Goal: Task Accomplishment & Management: Use online tool/utility

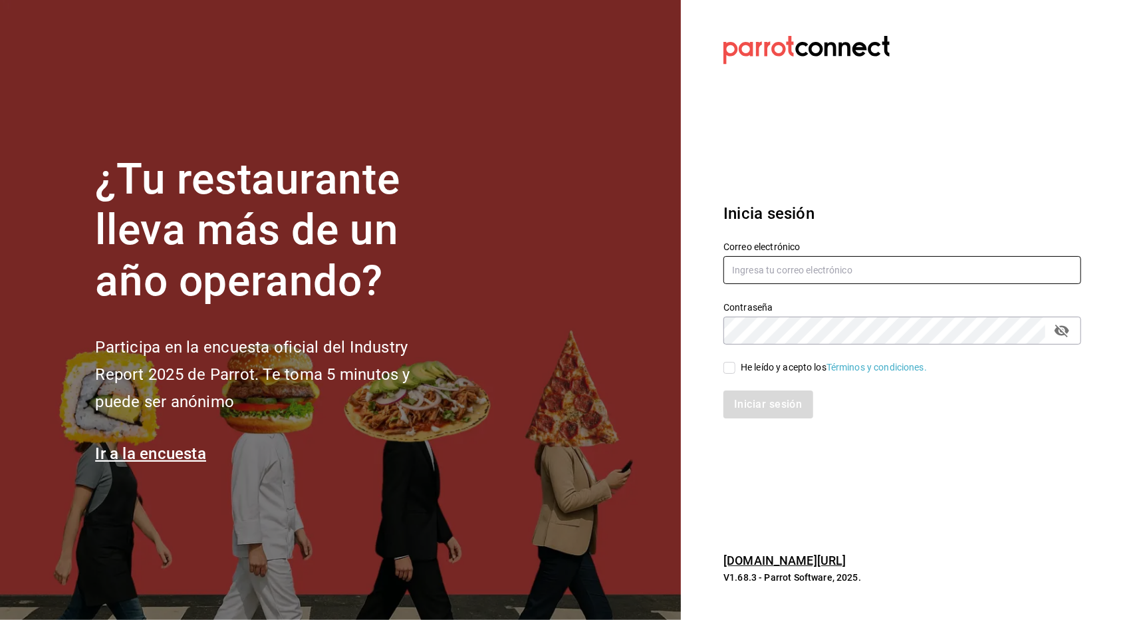
type input "hugo@mycookieco.com"
click at [747, 368] on div "He leído y acepto los Términos y condiciones." at bounding box center [834, 367] width 186 height 14
click at [735, 368] on input "He leído y acepto los Términos y condiciones." at bounding box center [730, 368] width 12 height 12
checkbox input "true"
click at [753, 393] on button "Iniciar sesión" at bounding box center [769, 404] width 90 height 28
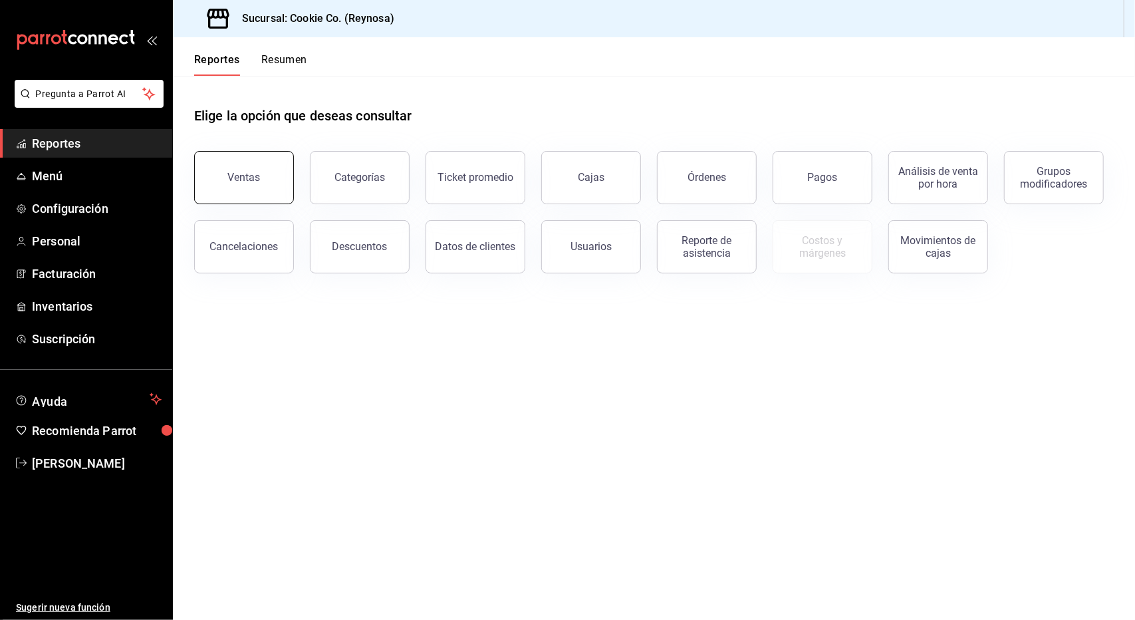
click at [282, 188] on button "Ventas" at bounding box center [244, 177] width 100 height 53
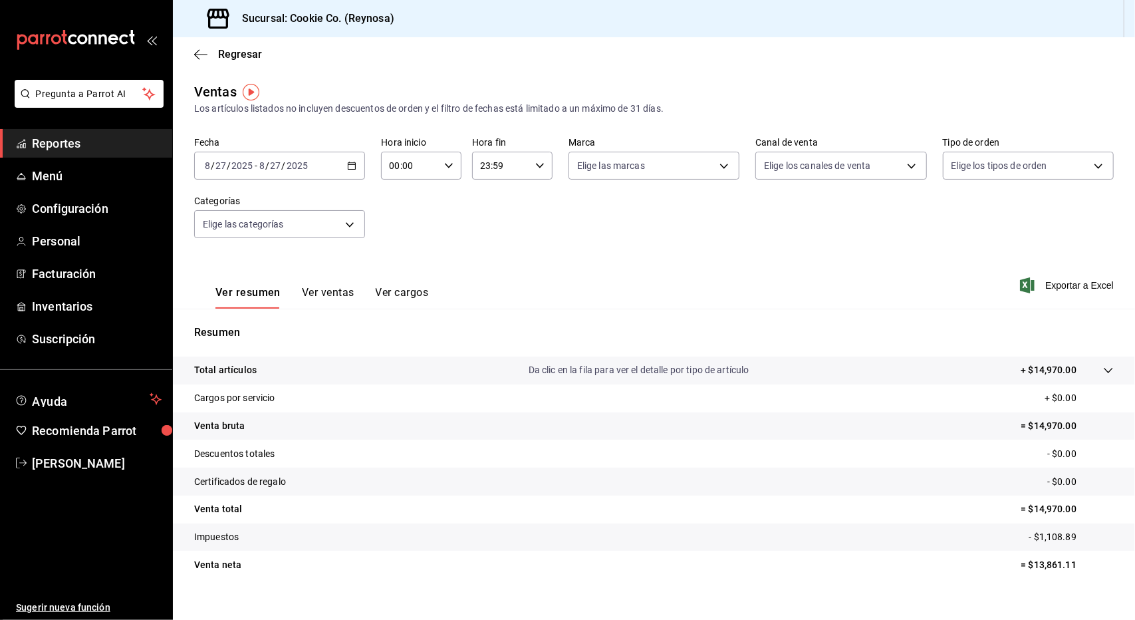
click at [348, 164] on icon "button" at bounding box center [351, 165] width 9 height 9
click at [255, 316] on li "Rango de fechas" at bounding box center [257, 326] width 124 height 30
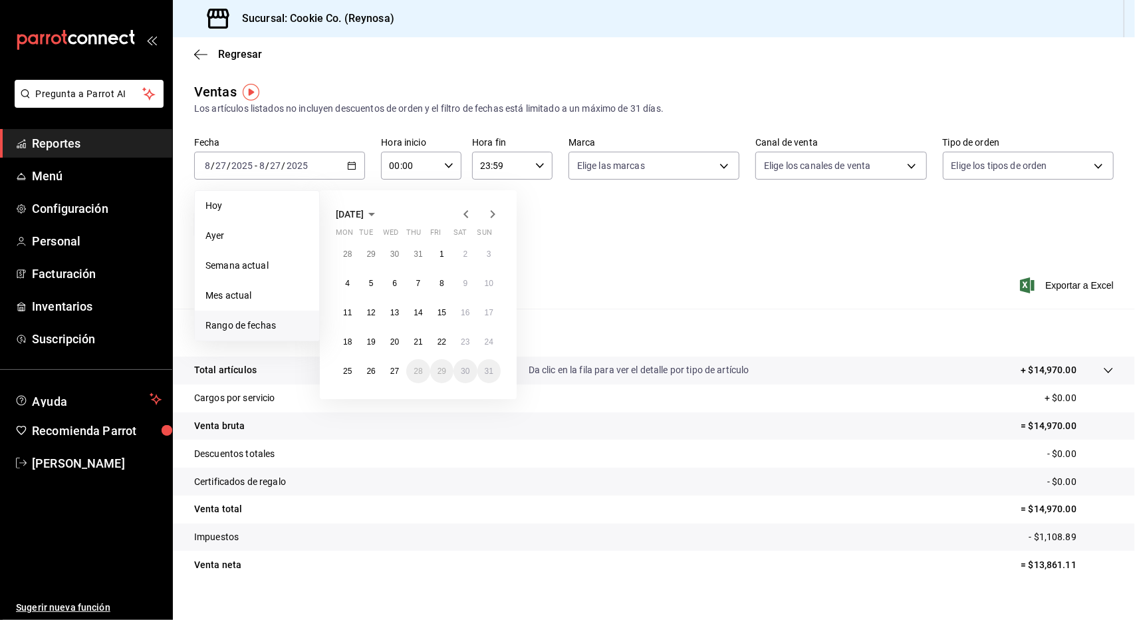
click at [466, 219] on icon "button" at bounding box center [466, 214] width 16 height 16
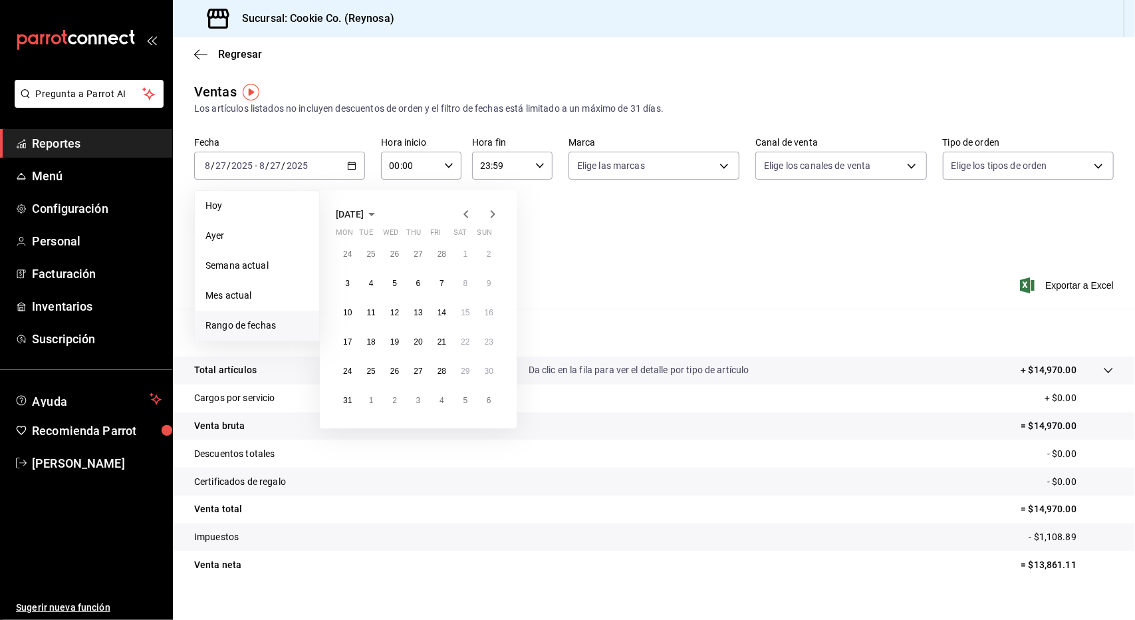
click at [466, 219] on icon "button" at bounding box center [466, 214] width 16 height 16
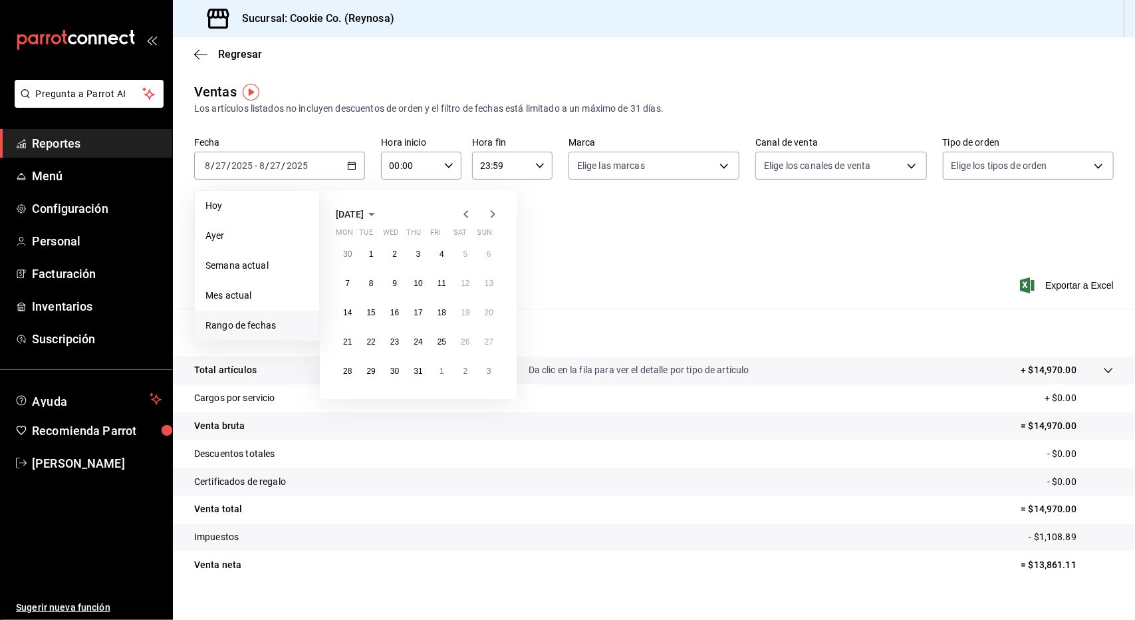
click at [466, 219] on icon "button" at bounding box center [466, 214] width 16 height 16
click at [396, 372] on abbr "28" at bounding box center [394, 370] width 9 height 9
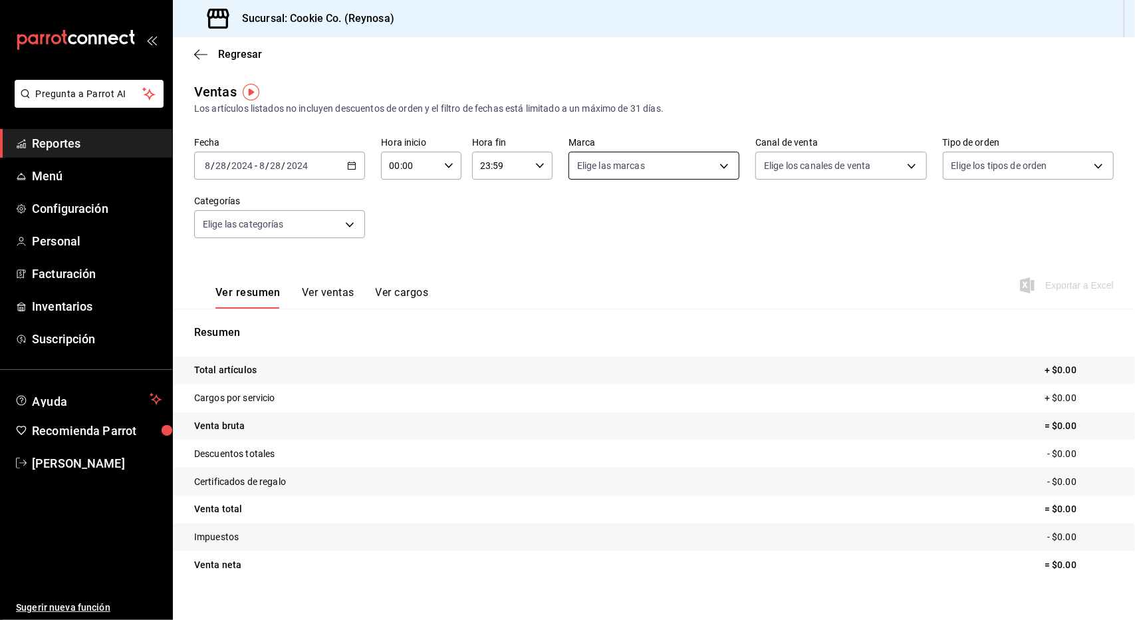
click at [626, 153] on body "Pregunta a Parrot AI Reportes Menú Configuración Personal Facturación Inventari…" at bounding box center [567, 310] width 1135 height 620
click at [626, 153] on div at bounding box center [567, 310] width 1135 height 620
click at [624, 166] on body "Pregunta a Parrot AI Reportes Menú Configuración Personal Facturación Inventari…" at bounding box center [567, 310] width 1135 height 620
click at [585, 265] on label at bounding box center [581, 262] width 17 height 12
click at [585, 265] on input "checkbox" at bounding box center [579, 262] width 12 height 12
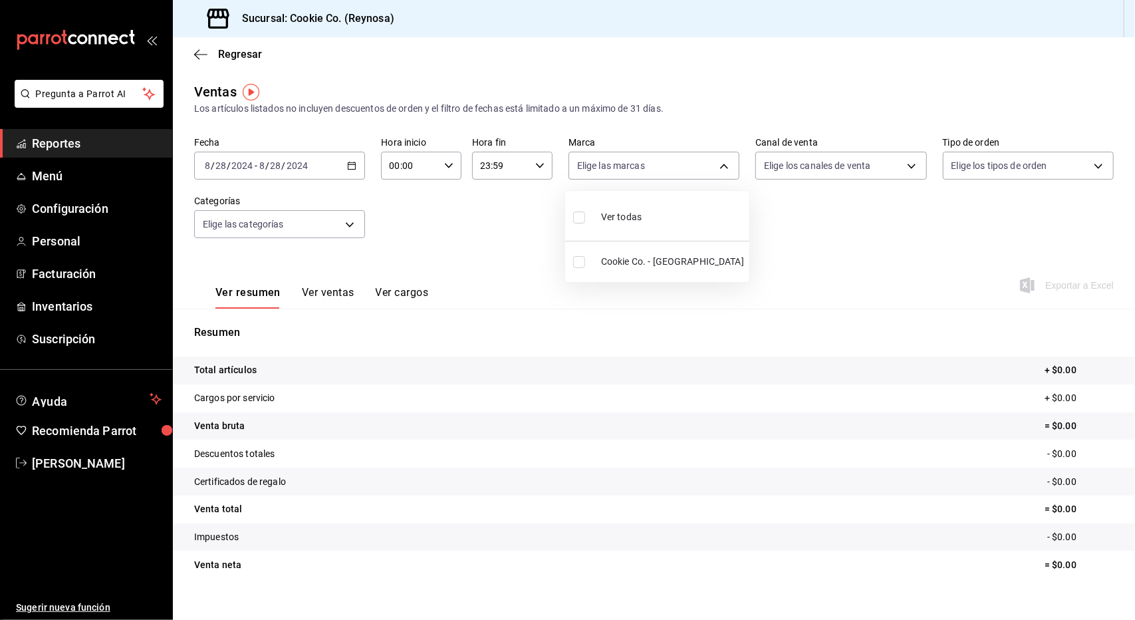
checkbox input "false"
click at [791, 221] on div at bounding box center [567, 310] width 1135 height 620
click at [719, 170] on body "Pregunta a Parrot AI Reportes Menú Configuración Personal Facturación Inventari…" at bounding box center [567, 310] width 1135 height 620
click at [575, 265] on input "checkbox" at bounding box center [579, 262] width 12 height 12
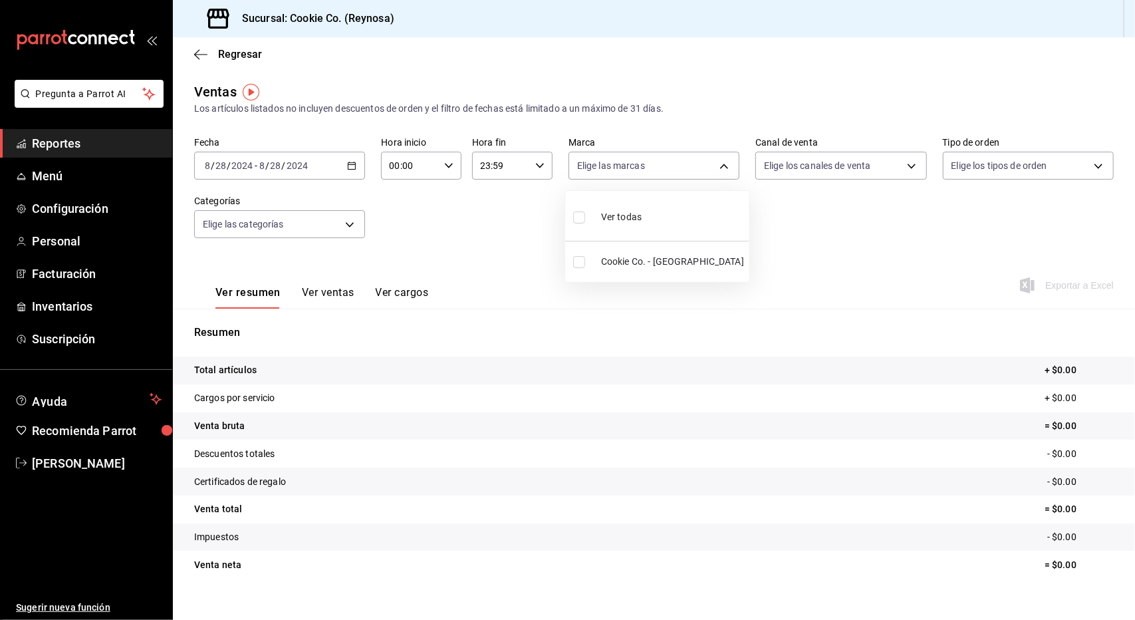
checkbox input "true"
type input "d95255e0-8f92-4be4-9441-2d63f39400c3"
checkbox input "true"
click at [795, 223] on div at bounding box center [567, 310] width 1135 height 620
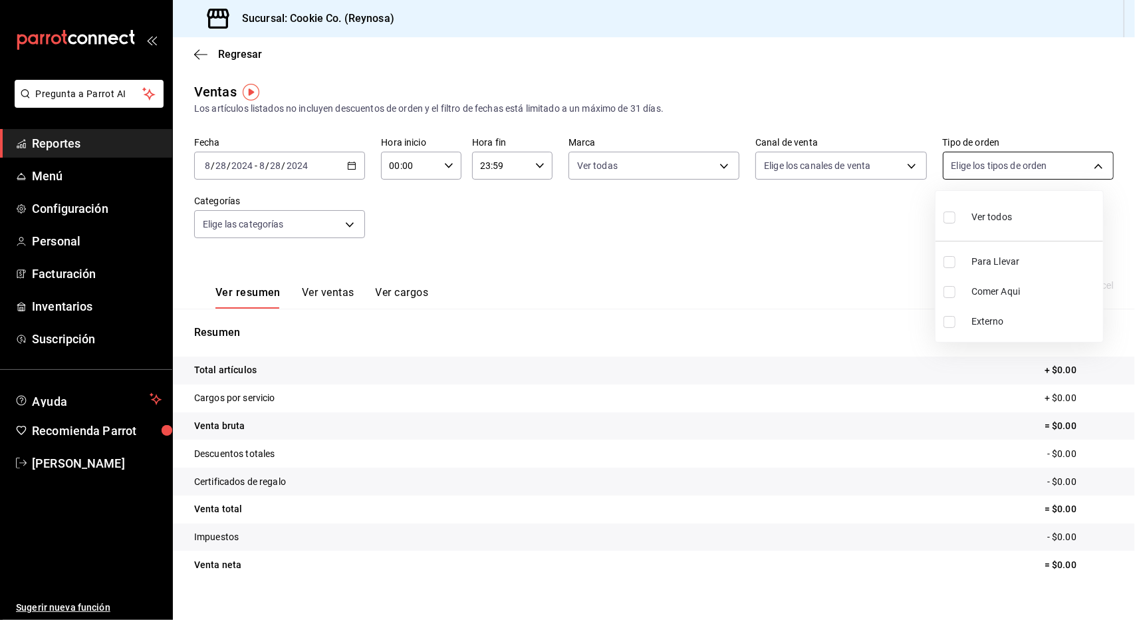
click at [962, 171] on body "Pregunta a Parrot AI Reportes Menú Configuración Personal Facturación Inventari…" at bounding box center [567, 310] width 1135 height 620
click at [962, 171] on div at bounding box center [567, 310] width 1135 height 620
click at [904, 174] on body "Pregunta a Parrot AI Reportes Menú Configuración Personal Facturación Inventari…" at bounding box center [567, 310] width 1135 height 620
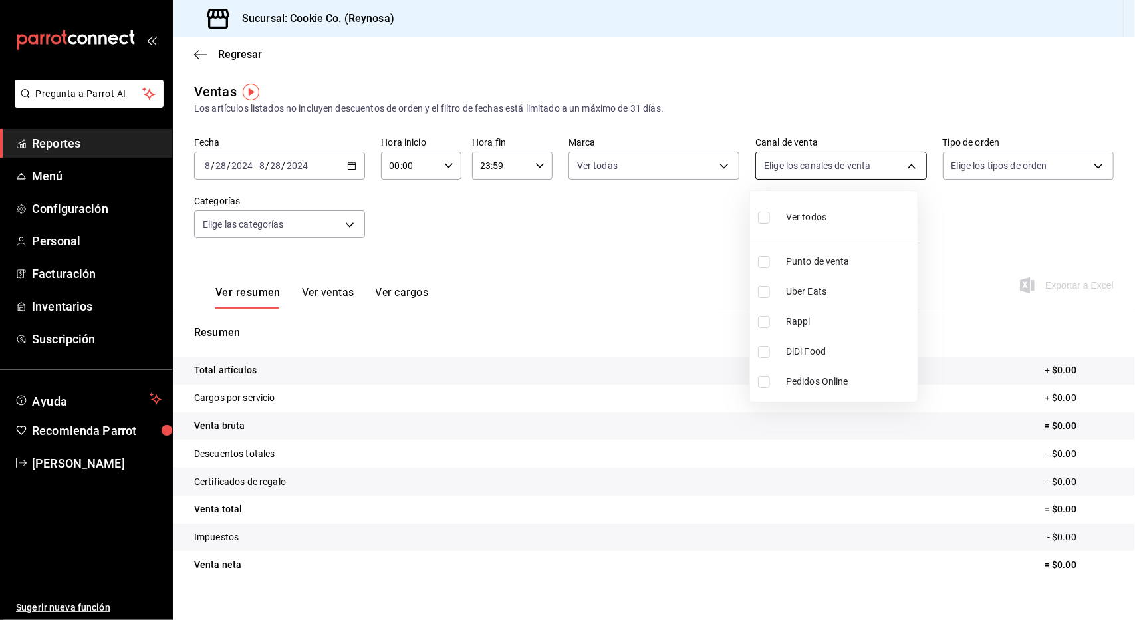
click at [904, 174] on div at bounding box center [567, 310] width 1135 height 620
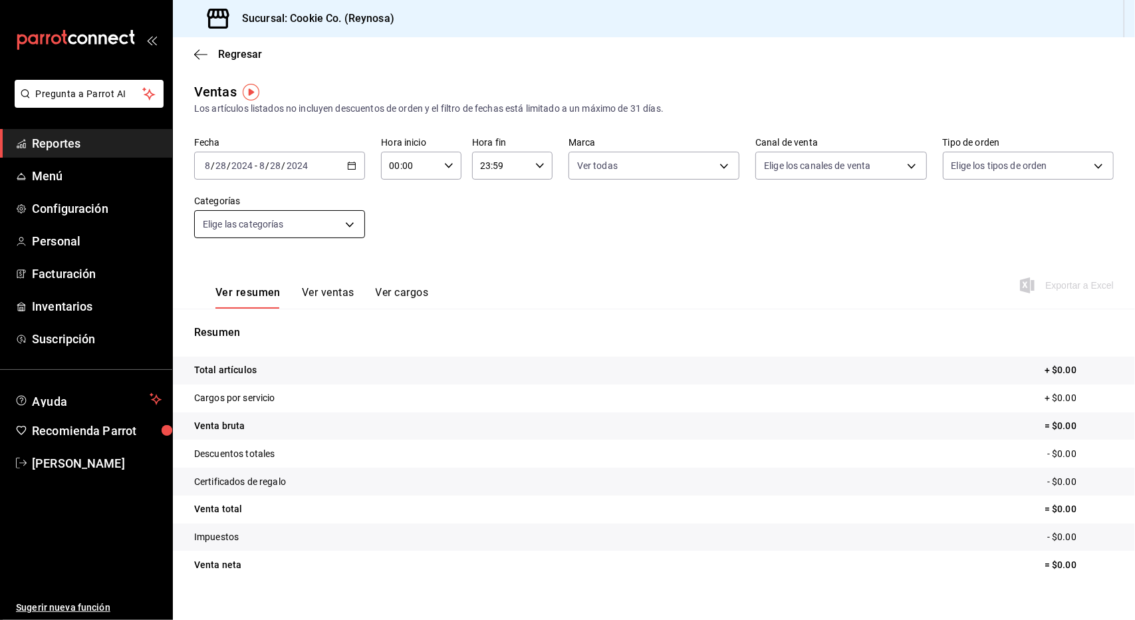
click at [354, 237] on body "Pregunta a Parrot AI Reportes Menú Configuración Personal Facturación Inventari…" at bounding box center [567, 310] width 1135 height 620
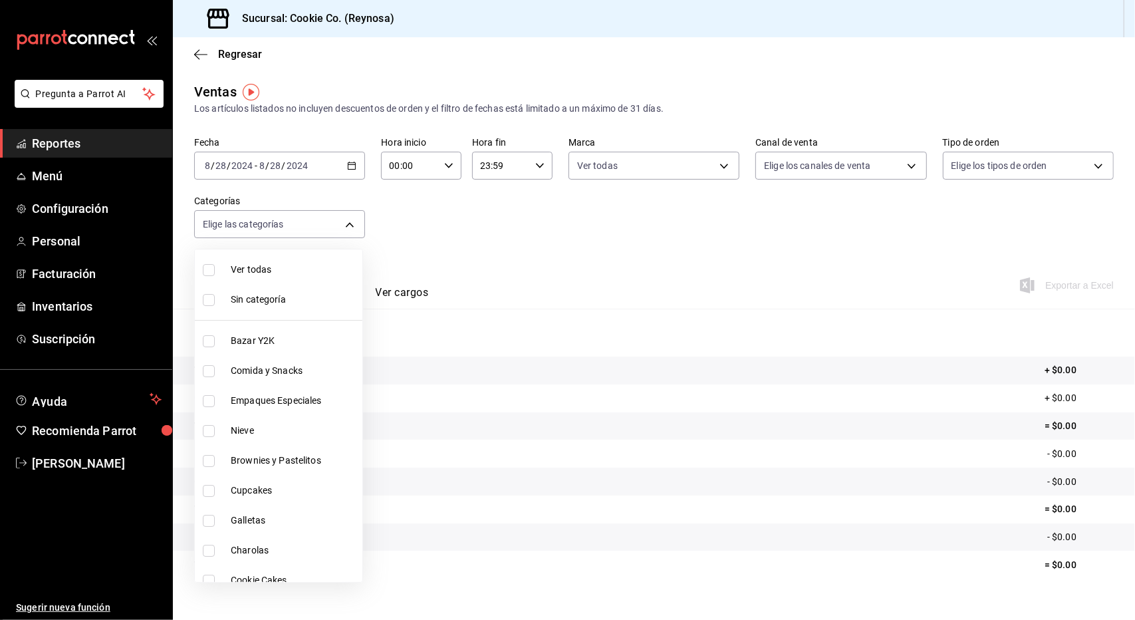
click at [207, 373] on input "checkbox" at bounding box center [209, 371] width 12 height 12
checkbox input "true"
type input "548c561a-d454-4a7c-9f46-be4ecb620d89"
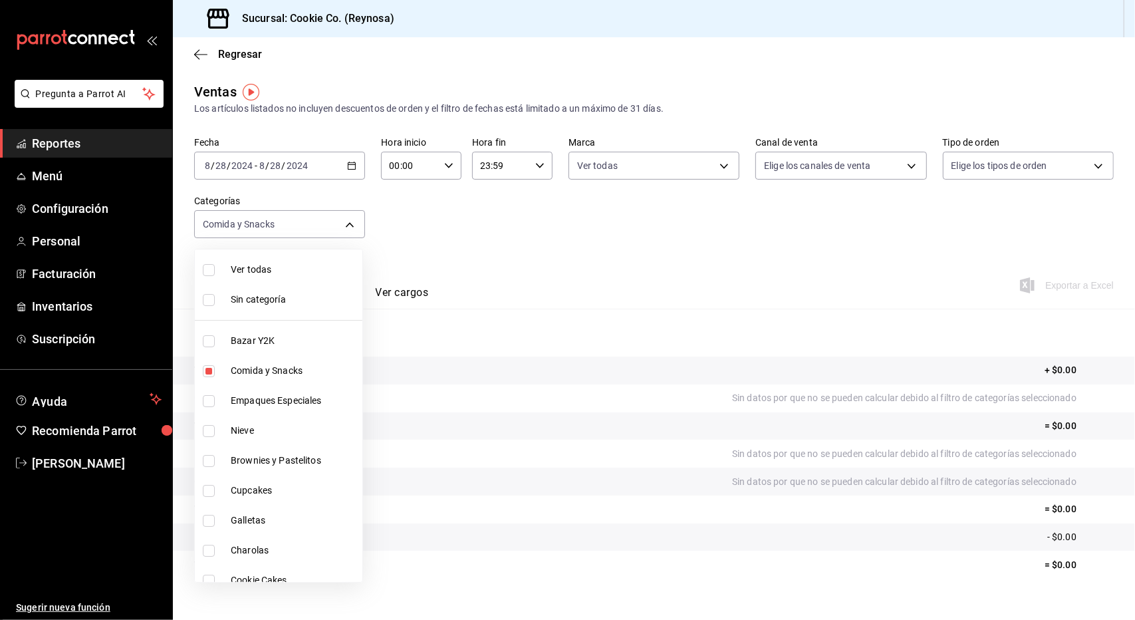
click at [589, 315] on div at bounding box center [567, 310] width 1135 height 620
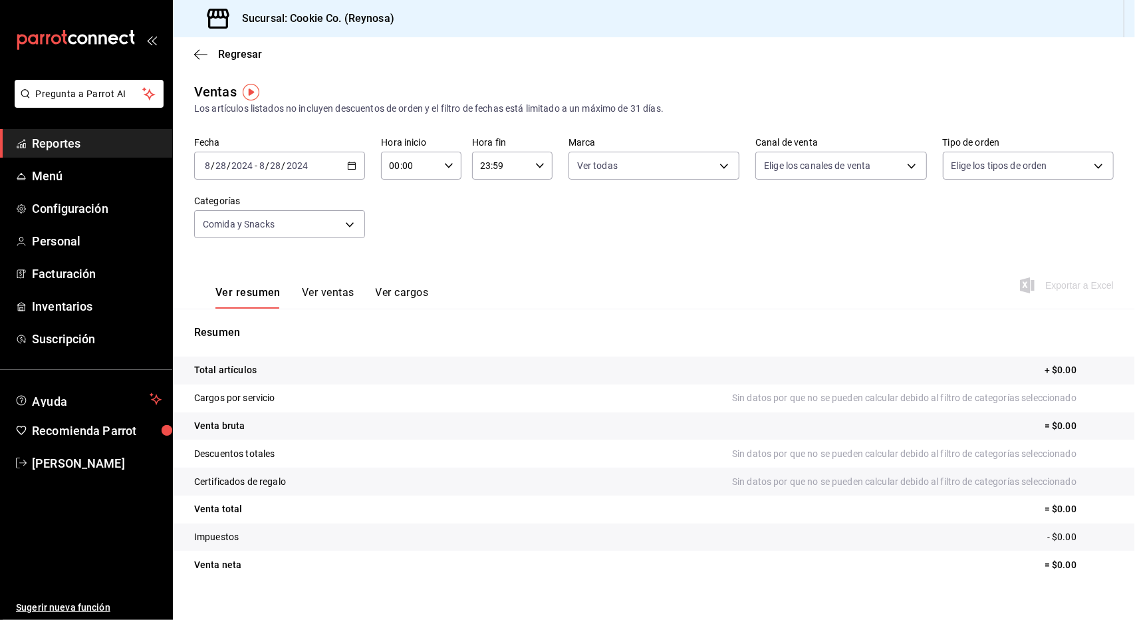
click at [589, 315] on div at bounding box center [567, 310] width 1135 height 620
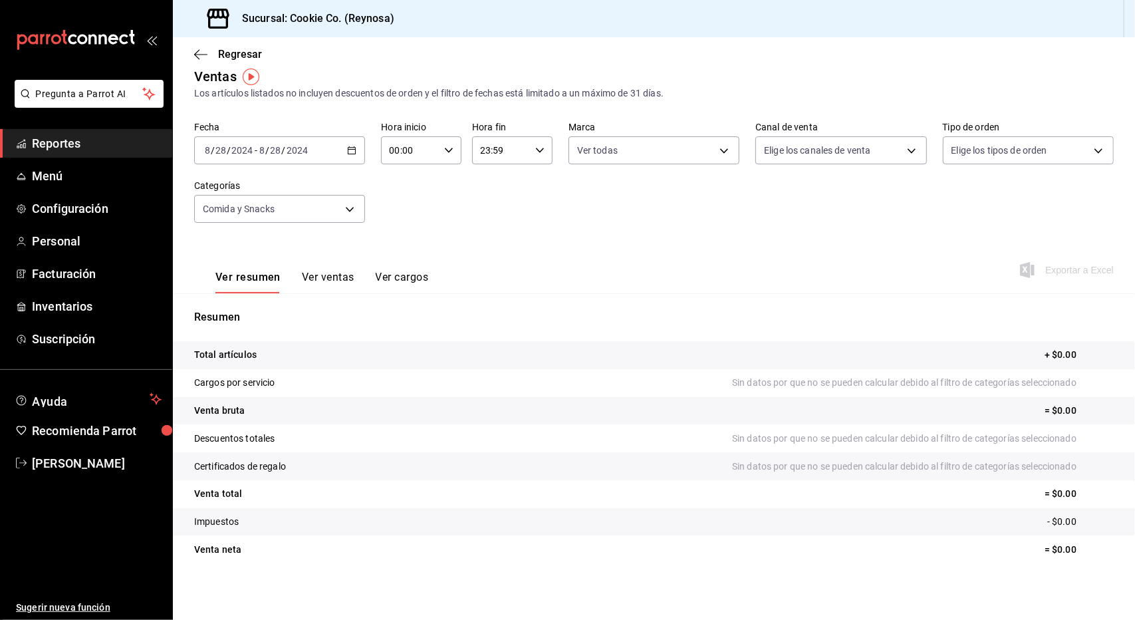
scroll to position [17, 0]
click at [351, 299] on div "Resumen Total artículos + $0.00 Cargos por servicio Sin datos por que no se pue…" at bounding box center [654, 434] width 962 height 286
click at [322, 273] on button "Ver ventas" at bounding box center [328, 280] width 53 height 23
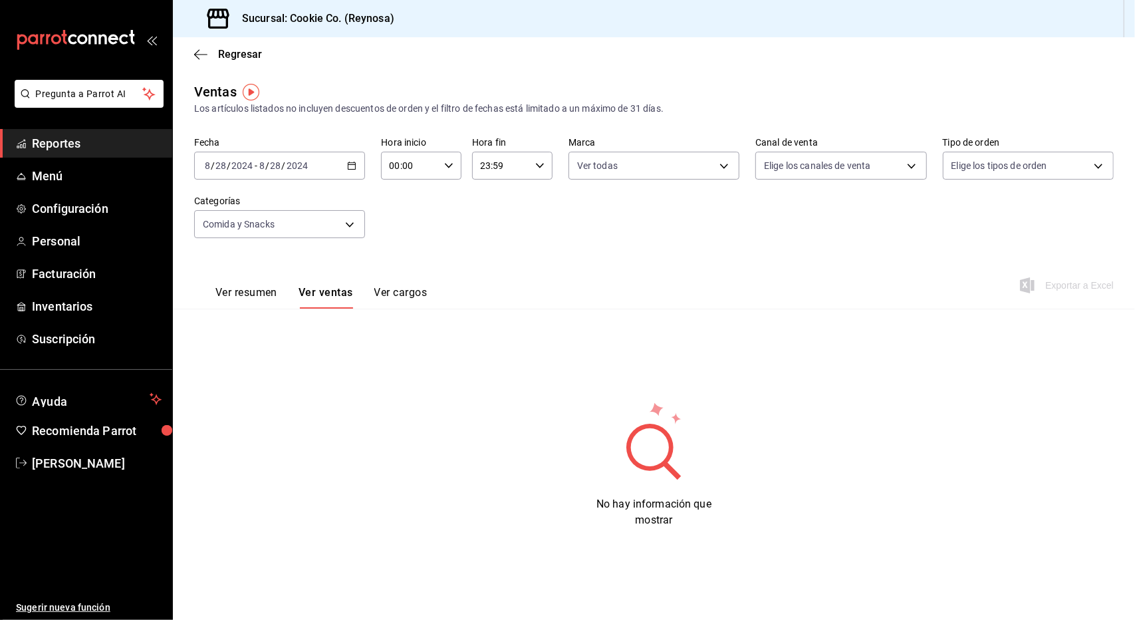
click at [353, 167] on icon "button" at bounding box center [351, 165] width 9 height 9
click at [467, 232] on div "Fecha [DATE] [DATE] - [DATE] [DATE] Hora inicio 00:00 Hora inicio Hora fin 23:5…" at bounding box center [654, 195] width 920 height 117
click at [795, 175] on body "Pregunta a Parrot AI Reportes Menú Configuración Personal Facturación Inventari…" at bounding box center [567, 310] width 1135 height 620
click at [795, 175] on div at bounding box center [567, 310] width 1135 height 620
click at [306, 166] on input "2024" at bounding box center [297, 165] width 23 height 11
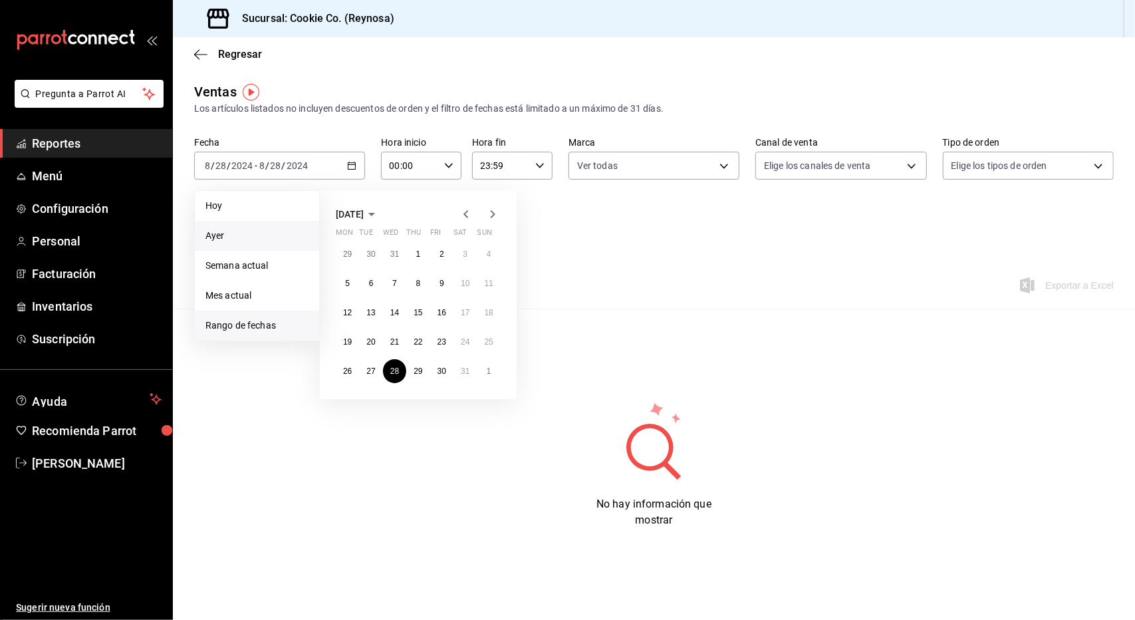
click at [237, 244] on li "Ayer" at bounding box center [257, 236] width 124 height 30
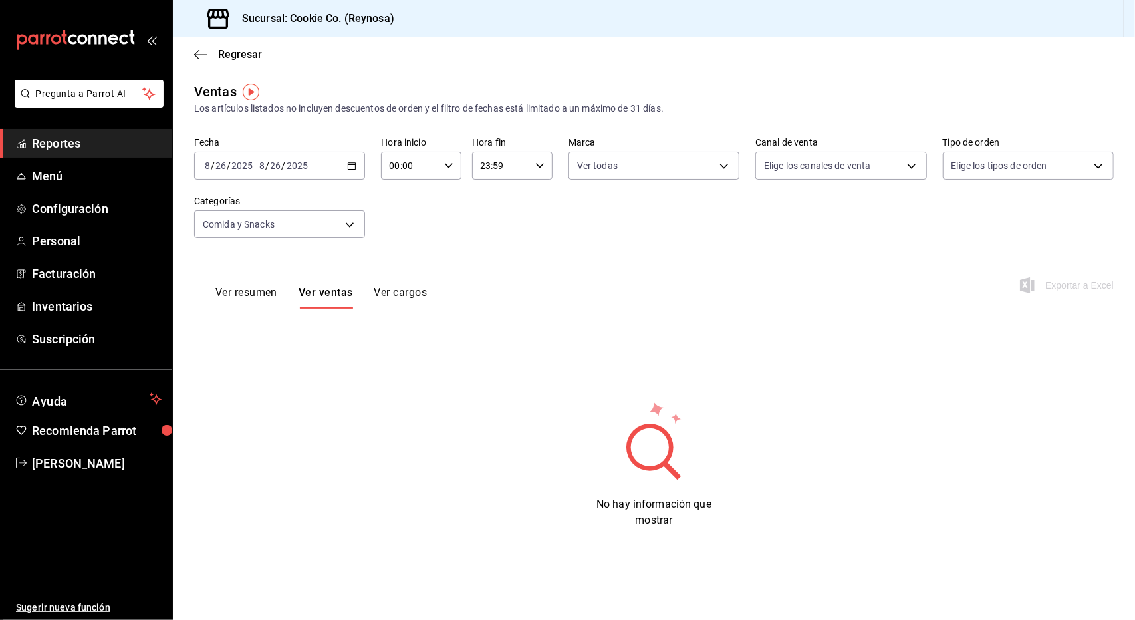
click at [235, 291] on button "Ver resumen" at bounding box center [246, 297] width 62 height 23
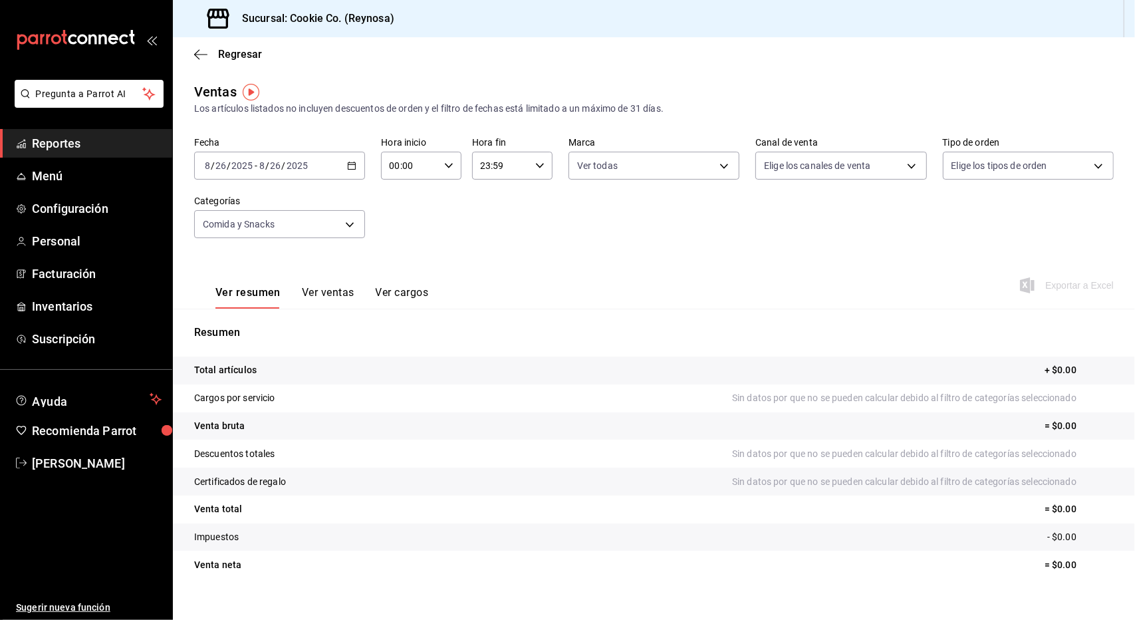
click at [342, 164] on div "[DATE] [DATE] - [DATE] [DATE]" at bounding box center [279, 166] width 171 height 28
click at [269, 267] on span "Semana actual" at bounding box center [256, 266] width 103 height 14
click at [315, 289] on button "Ver ventas" at bounding box center [328, 297] width 53 height 23
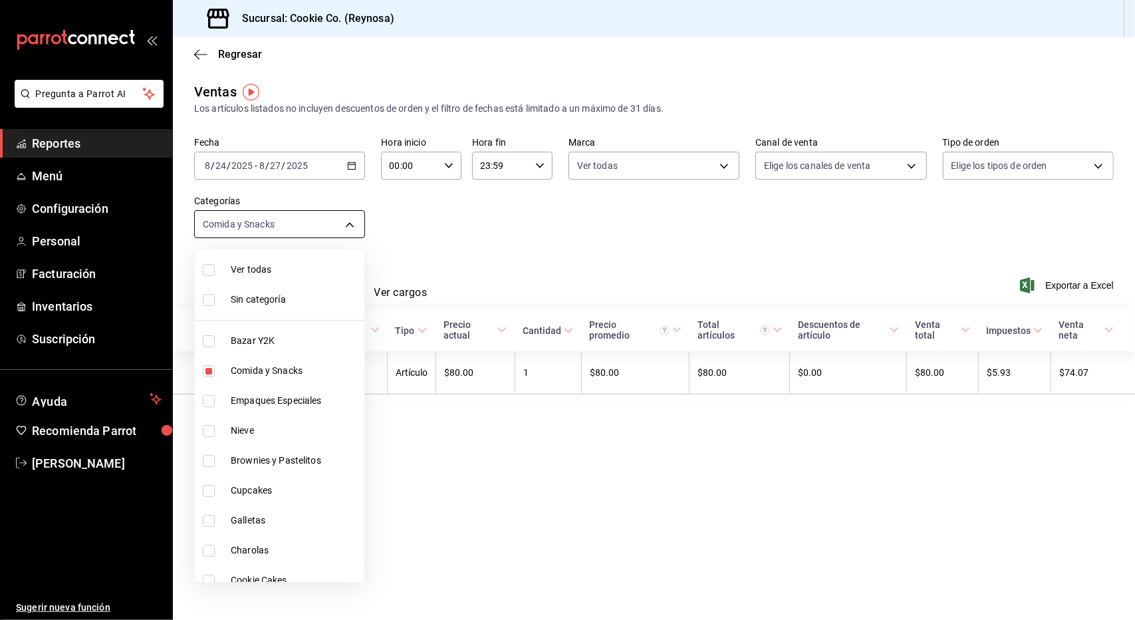
click at [318, 221] on body "Pregunta a Parrot AI Reportes Menú Configuración Personal Facturación Inventari…" at bounding box center [567, 310] width 1135 height 620
click at [318, 221] on div at bounding box center [567, 310] width 1135 height 620
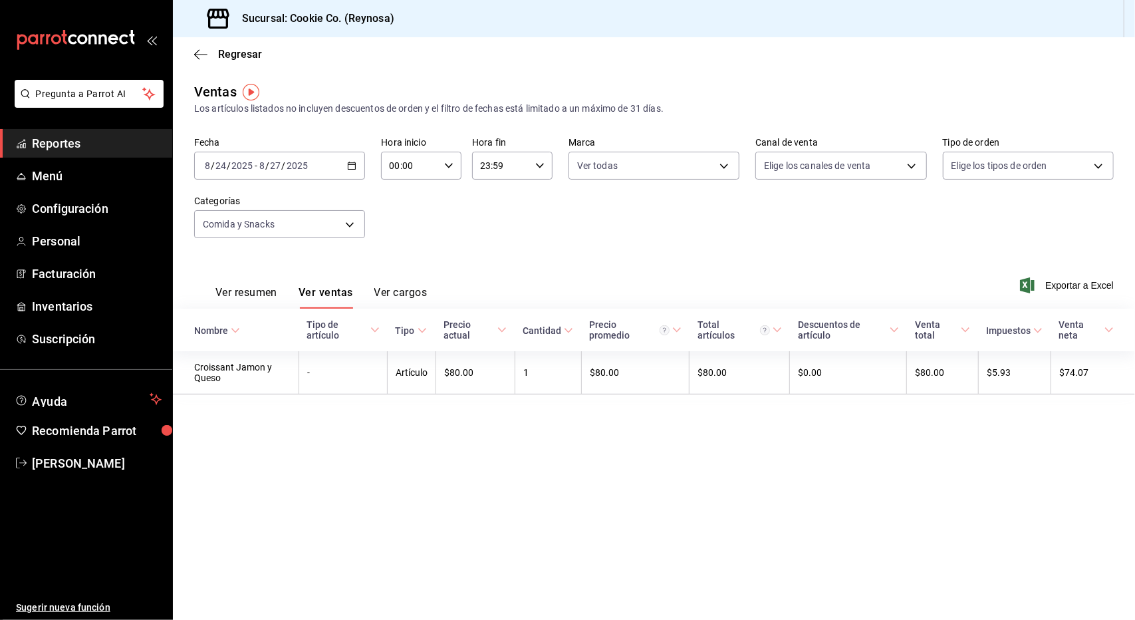
click at [355, 170] on \(Stroke\) "button" at bounding box center [352, 165] width 8 height 7
click at [269, 321] on span "Rango de fechas" at bounding box center [256, 326] width 103 height 14
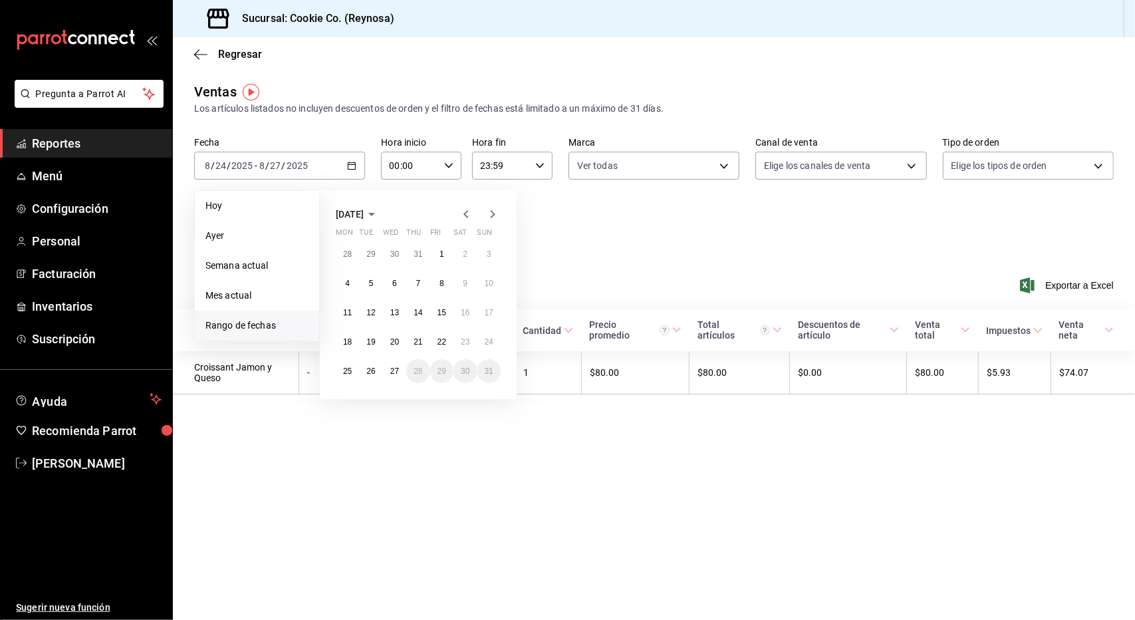
click at [469, 219] on icon "button" at bounding box center [466, 214] width 16 height 16
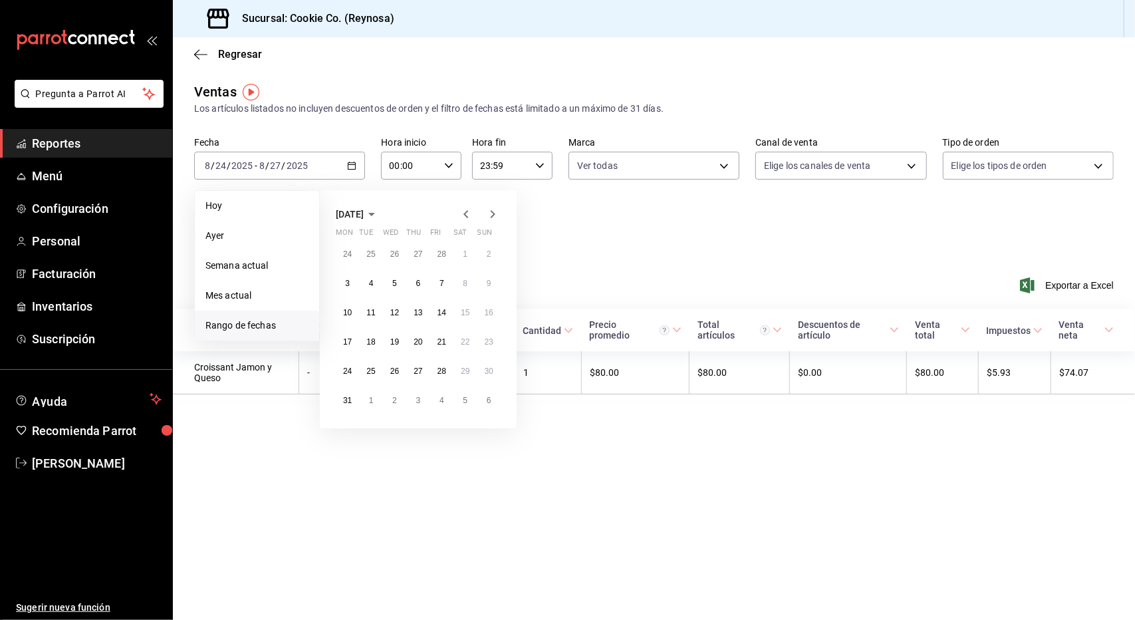
click at [469, 219] on icon "button" at bounding box center [466, 214] width 16 height 16
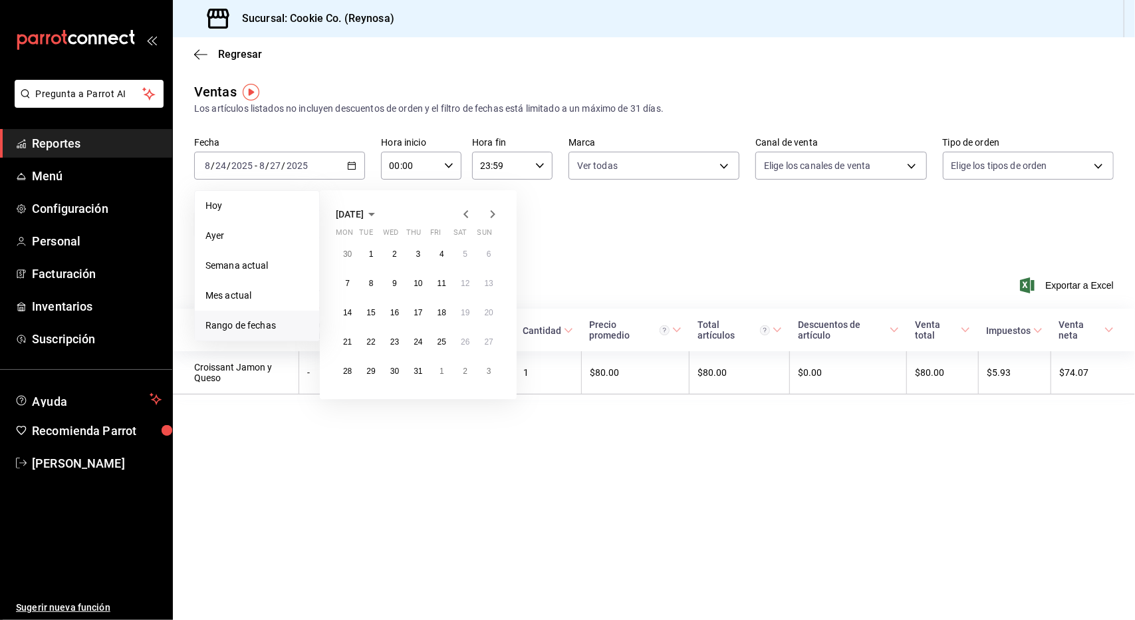
click at [469, 219] on icon "button" at bounding box center [466, 214] width 16 height 16
click at [402, 366] on button "28" at bounding box center [394, 371] width 23 height 24
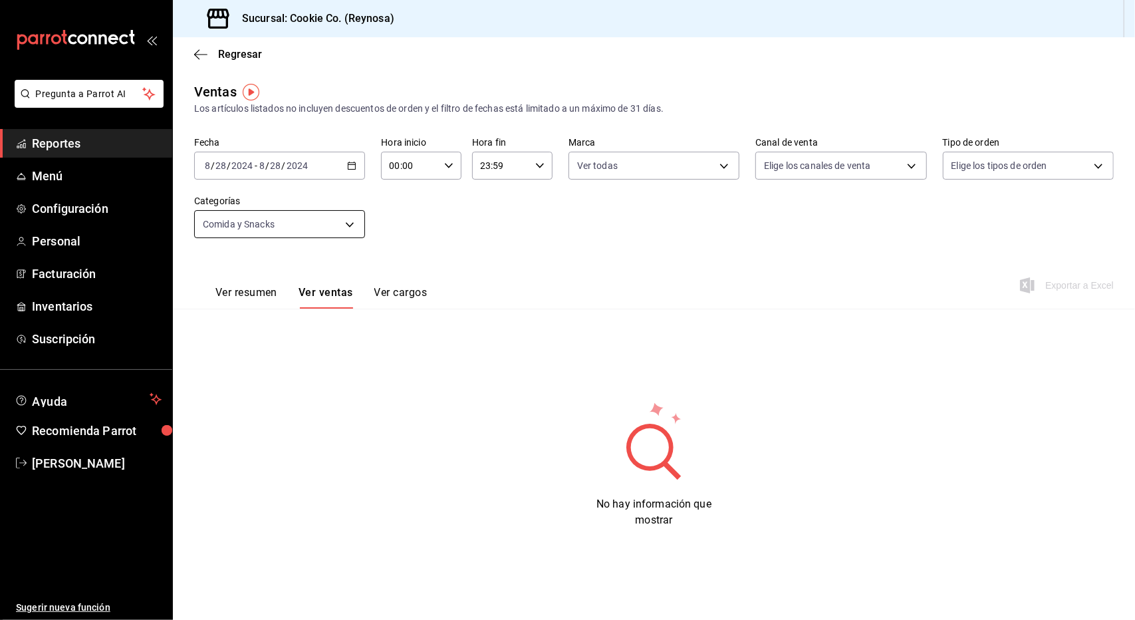
click at [336, 219] on body "Pregunta a Parrot AI Reportes Menú Configuración Personal Facturación Inventari…" at bounding box center [567, 310] width 1135 height 620
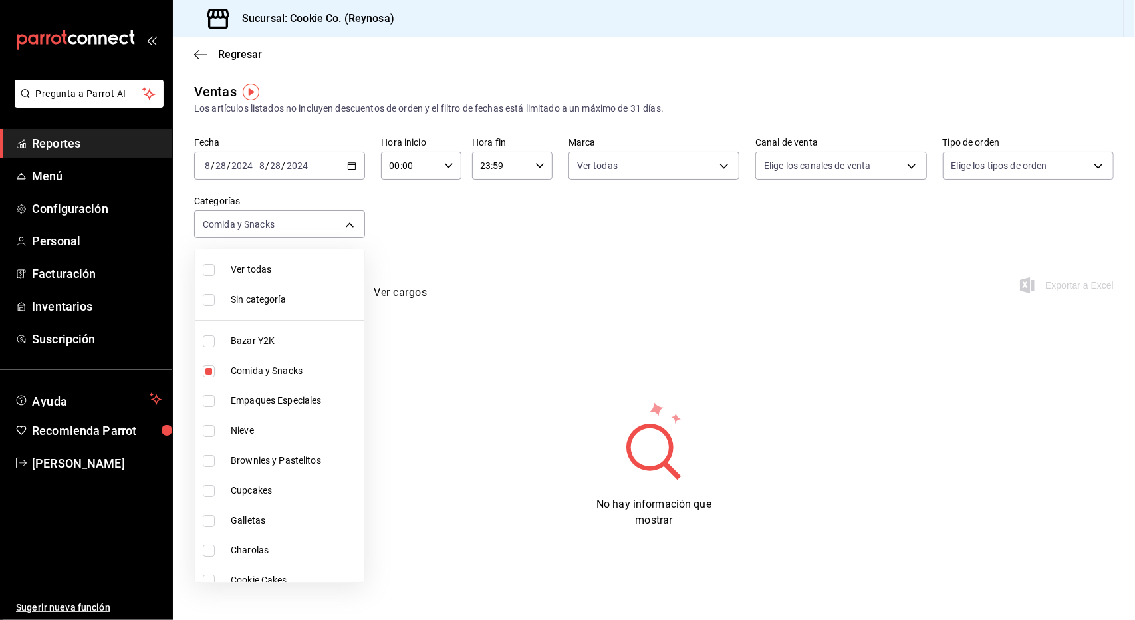
click at [210, 518] on input "checkbox" at bounding box center [209, 521] width 12 height 12
checkbox input "true"
type input "548c561a-d454-4a7c-9f46-be4ecb620d89,681b1620-9829-4a4b-ada1-c720a7737005"
click at [469, 271] on div at bounding box center [567, 310] width 1135 height 620
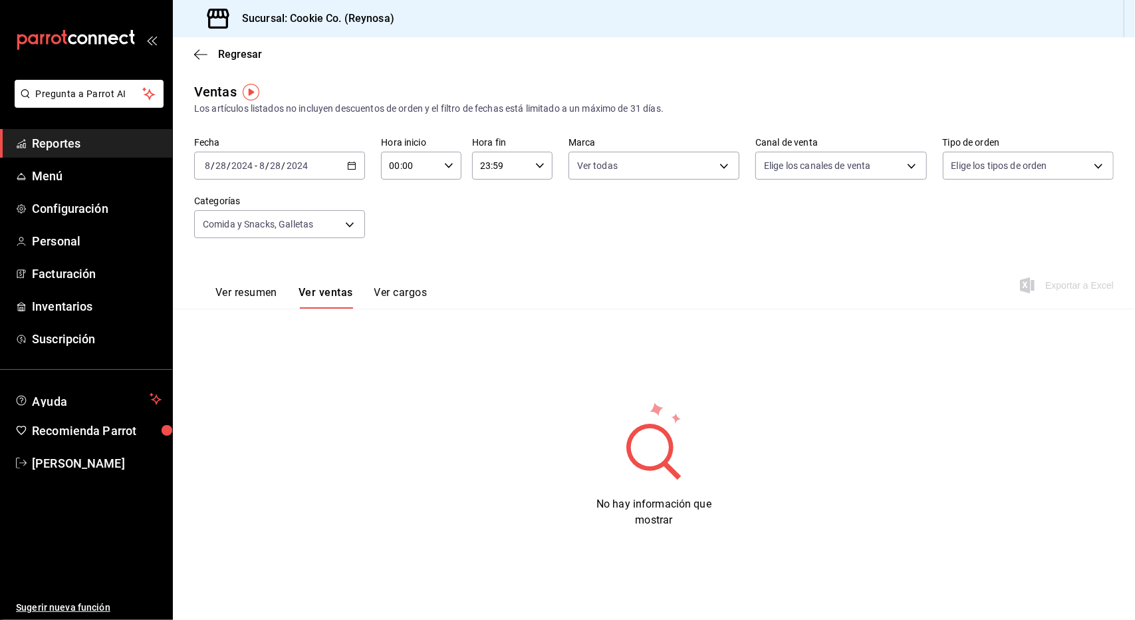
click at [271, 296] on button "Ver resumen" at bounding box center [246, 297] width 62 height 23
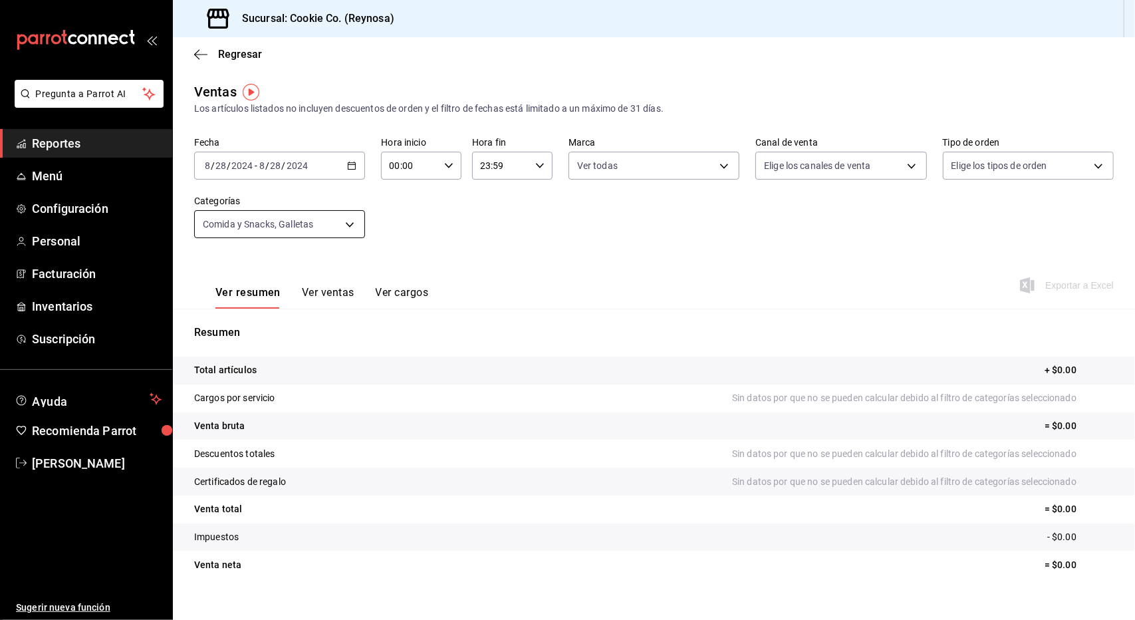
click at [346, 223] on body "Pregunta a Parrot AI Reportes Menú Configuración Personal Facturación Inventari…" at bounding box center [567, 310] width 1135 height 620
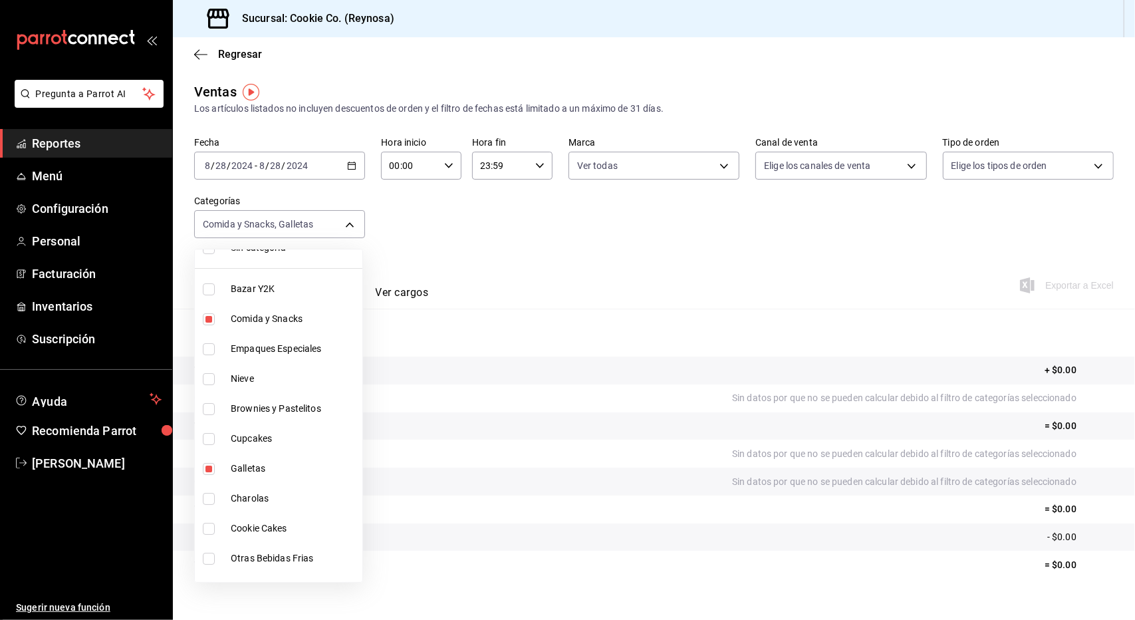
scroll to position [53, 0]
click at [464, 244] on div at bounding box center [567, 310] width 1135 height 620
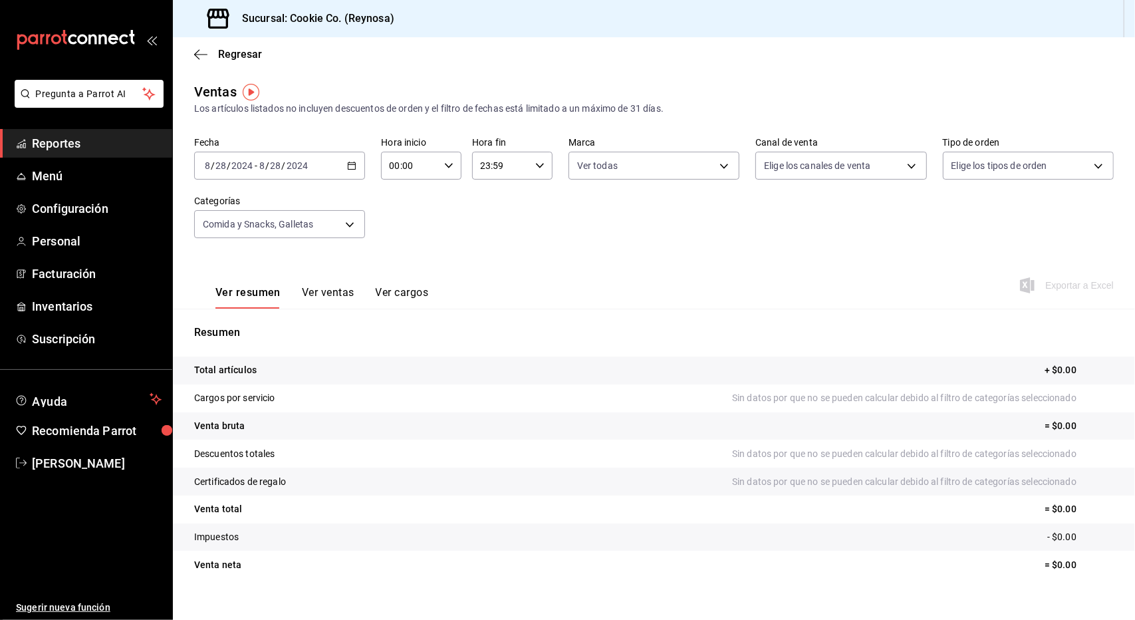
click at [339, 292] on button "Ver ventas" at bounding box center [328, 297] width 53 height 23
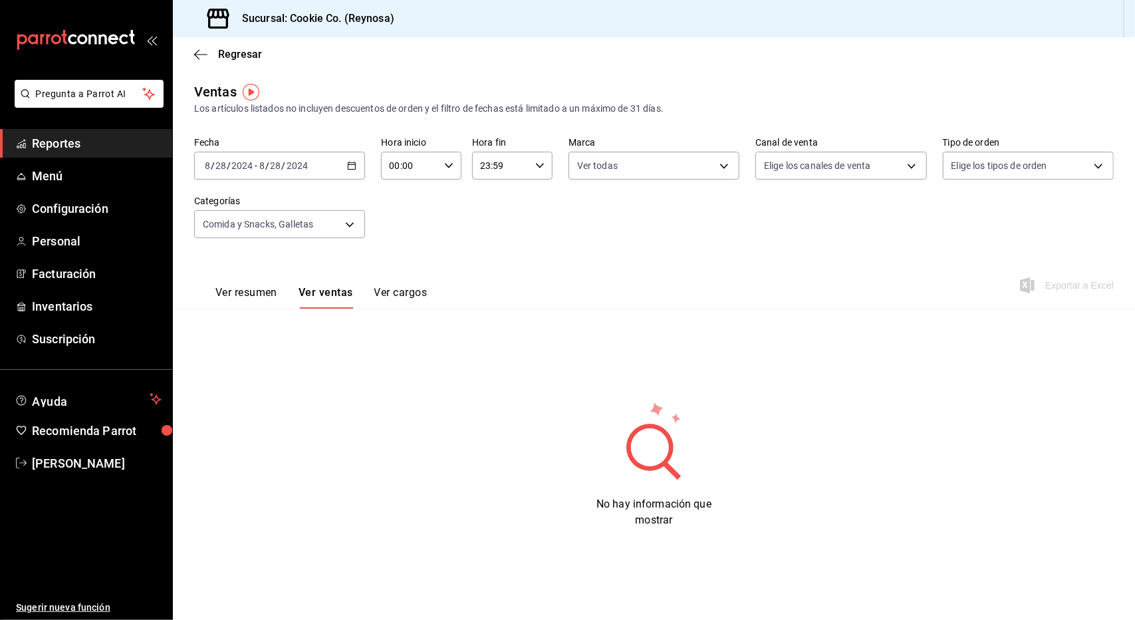
click at [259, 288] on button "Ver resumen" at bounding box center [246, 297] width 62 height 23
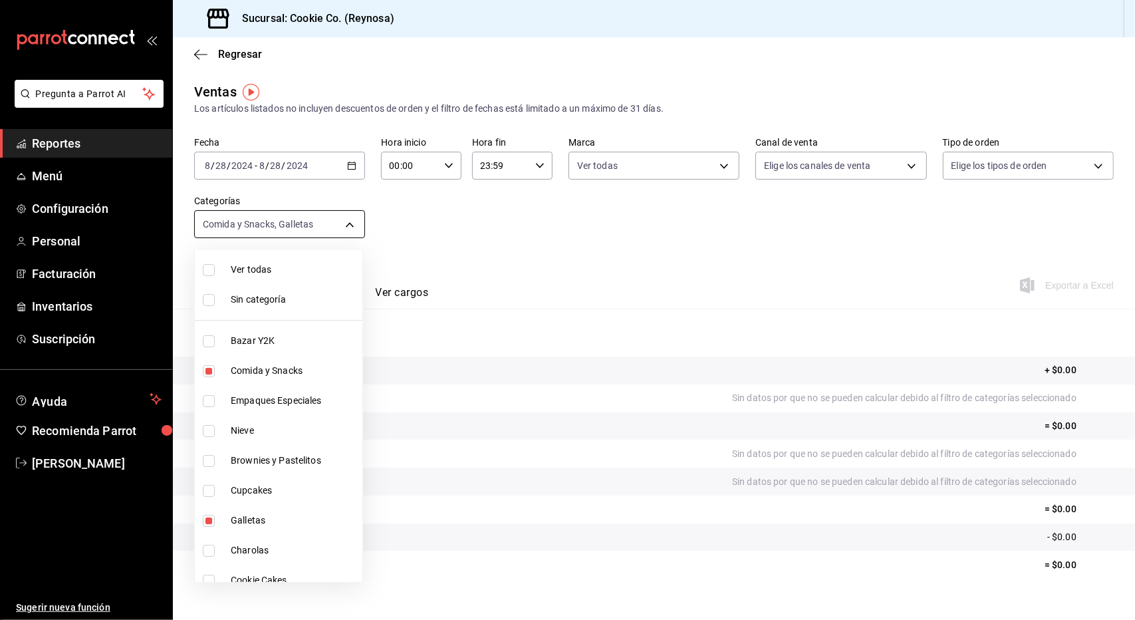
click at [358, 229] on body "Pregunta a Parrot AI Reportes Menú Configuración Personal Facturación Inventari…" at bounding box center [567, 310] width 1135 height 620
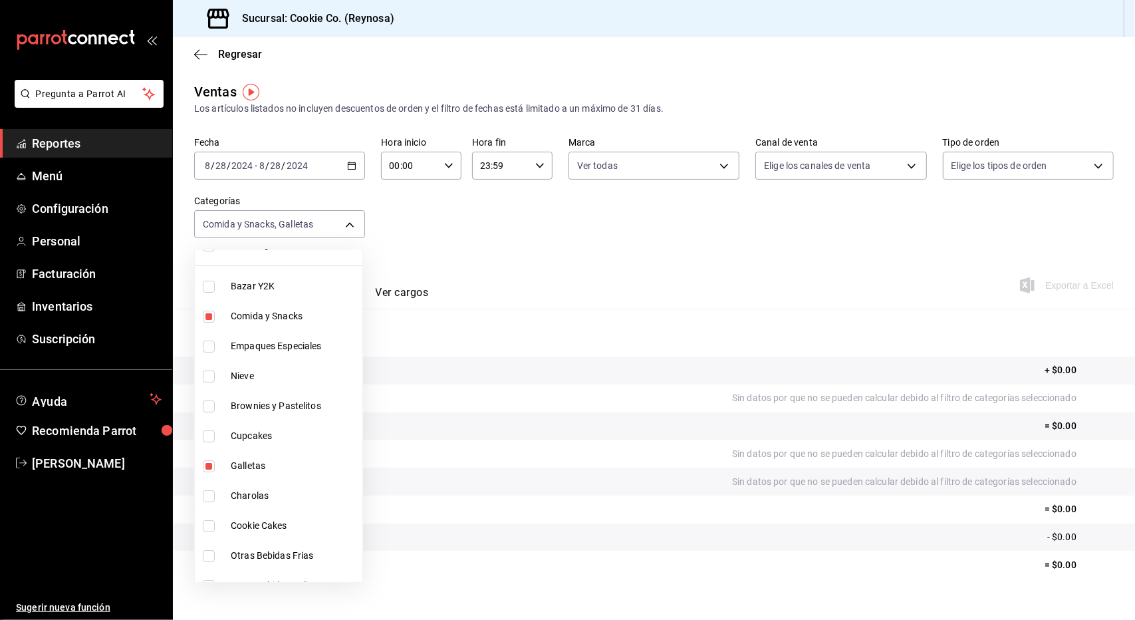
scroll to position [55, 0]
click at [209, 527] on input "checkbox" at bounding box center [209, 525] width 12 height 12
checkbox input "true"
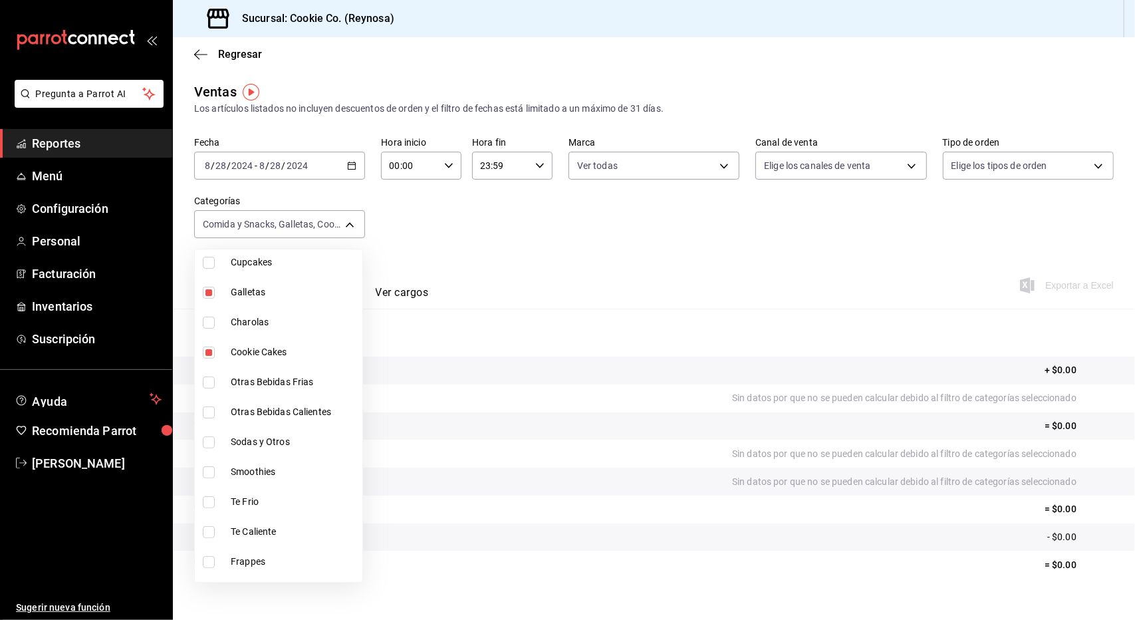
scroll to position [229, 0]
click at [488, 277] on div at bounding box center [567, 310] width 1135 height 620
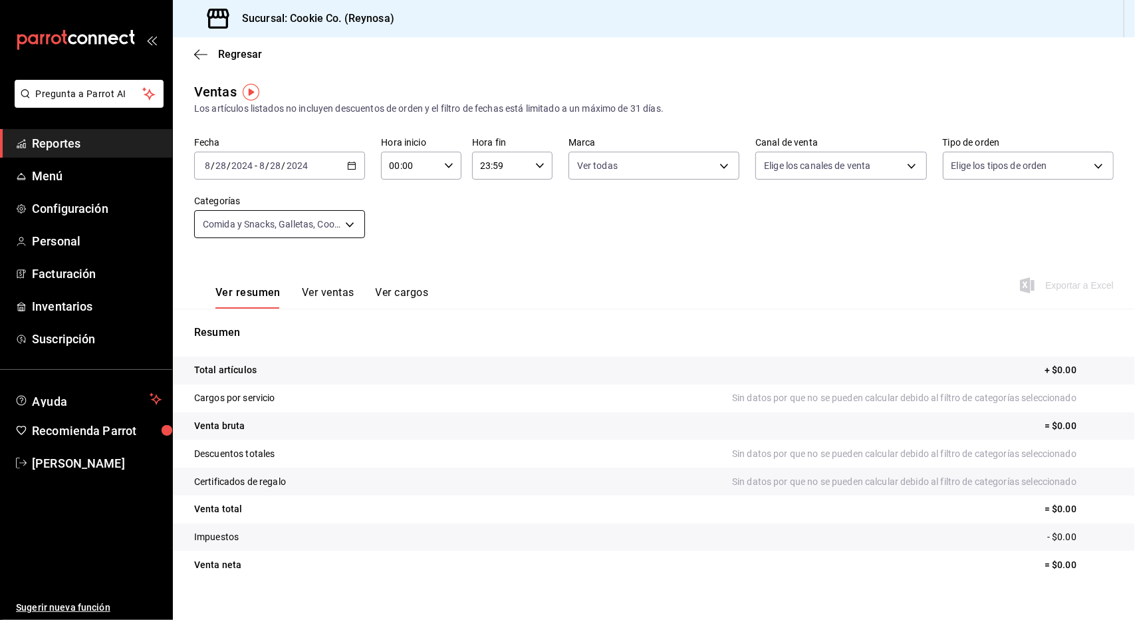
click at [352, 217] on body "Pregunta a Parrot AI Reportes Menú Configuración Personal Facturación Inventari…" at bounding box center [567, 310] width 1135 height 620
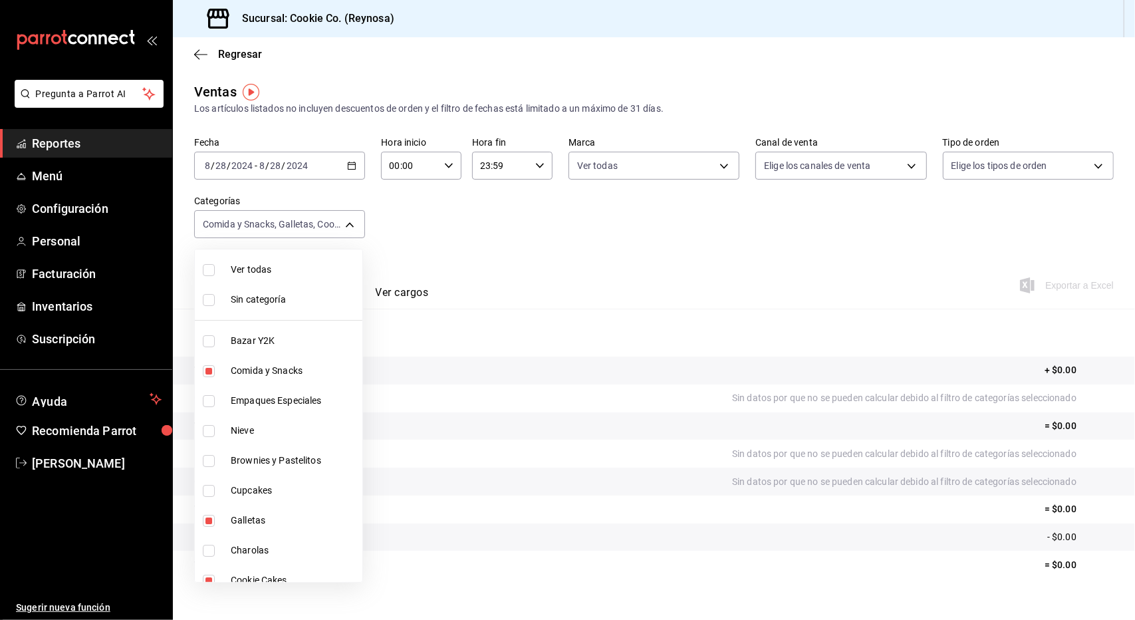
click at [448, 216] on div at bounding box center [567, 310] width 1135 height 620
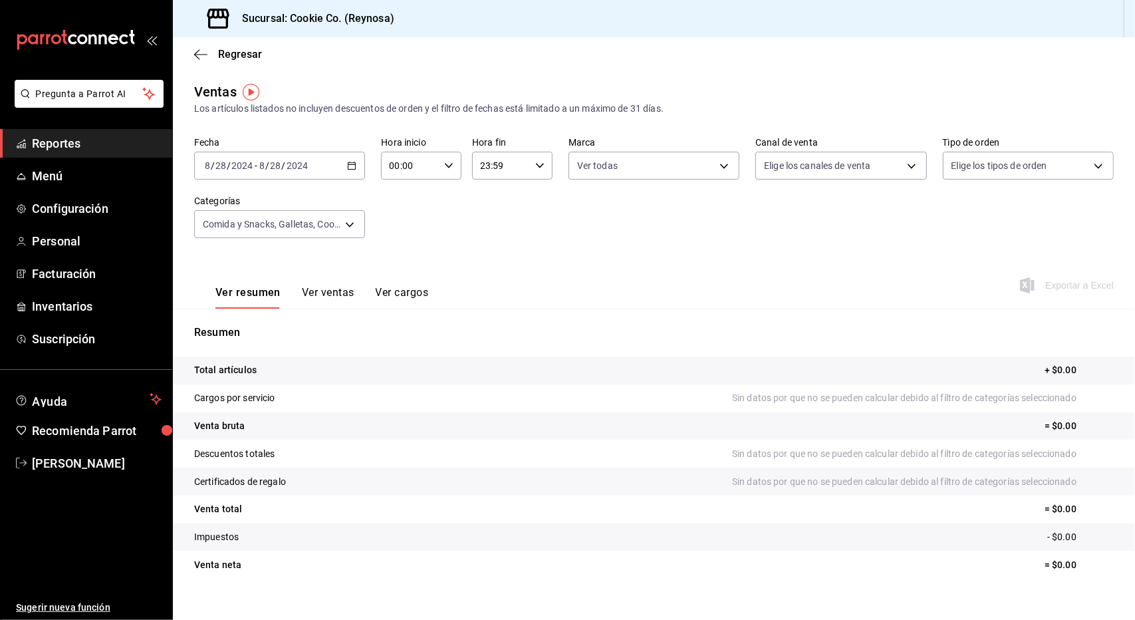
click at [348, 169] on \(Stroke\) "button" at bounding box center [352, 165] width 8 height 7
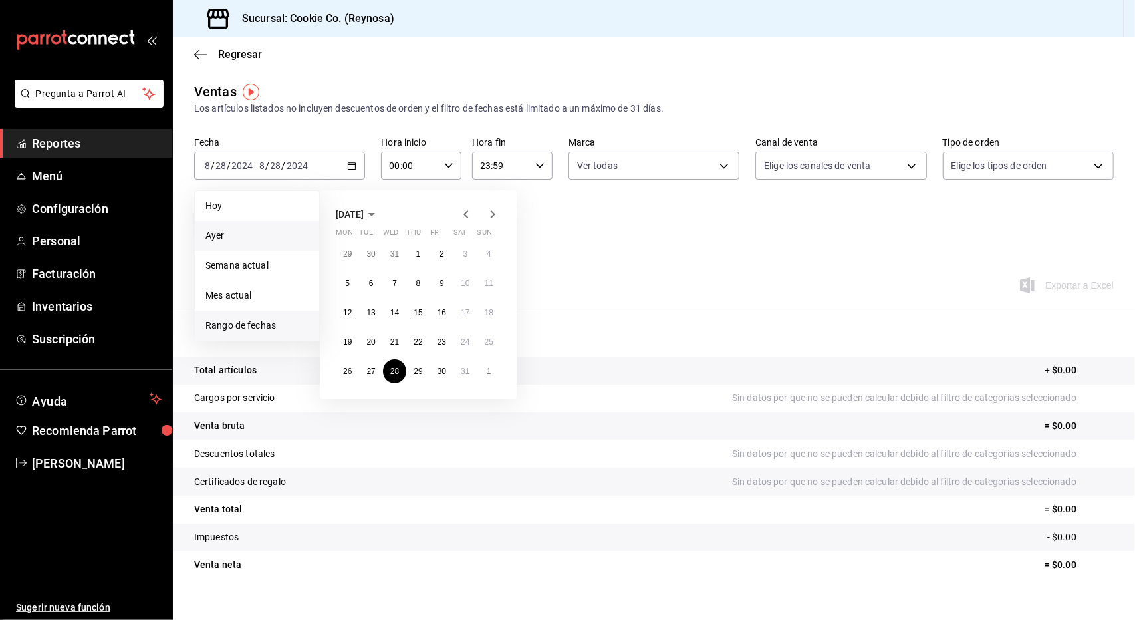
click at [262, 241] on span "Ayer" at bounding box center [256, 236] width 103 height 14
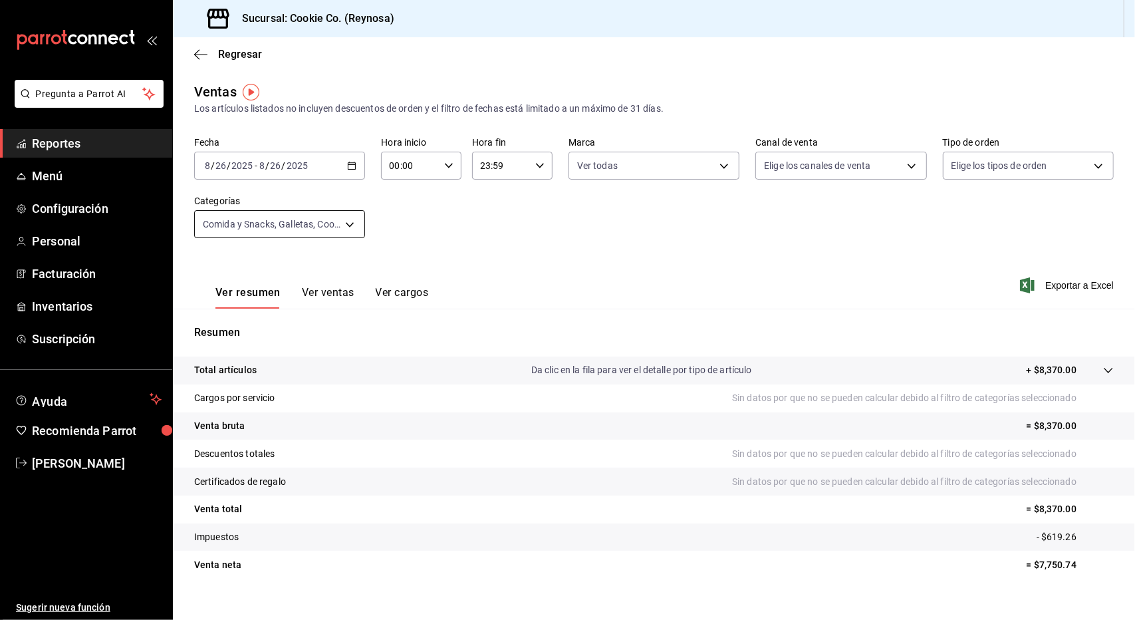
click at [329, 228] on body "Pregunta a Parrot AI Reportes Menú Configuración Personal Facturación Inventari…" at bounding box center [567, 310] width 1135 height 620
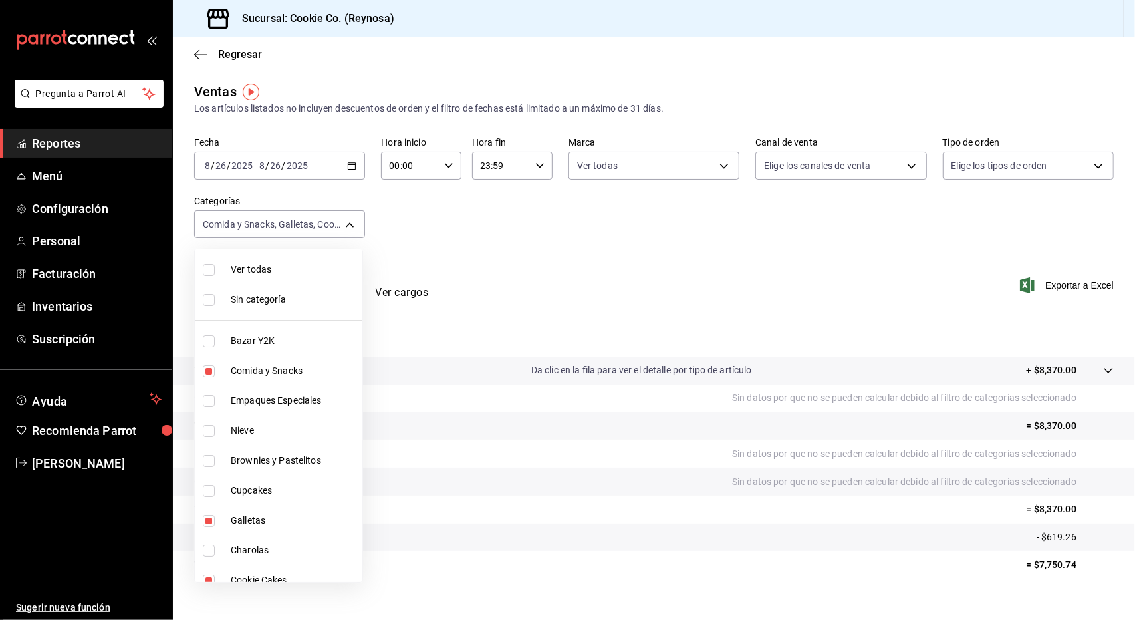
click at [262, 263] on span "Ver todas" at bounding box center [294, 270] width 126 height 14
type input "d8ae92e5-7cc7-4271-ae38-2ac410b32388,548c561a-d454-4a7c-9f46-be4ecb620d89,25390…"
checkbox input "true"
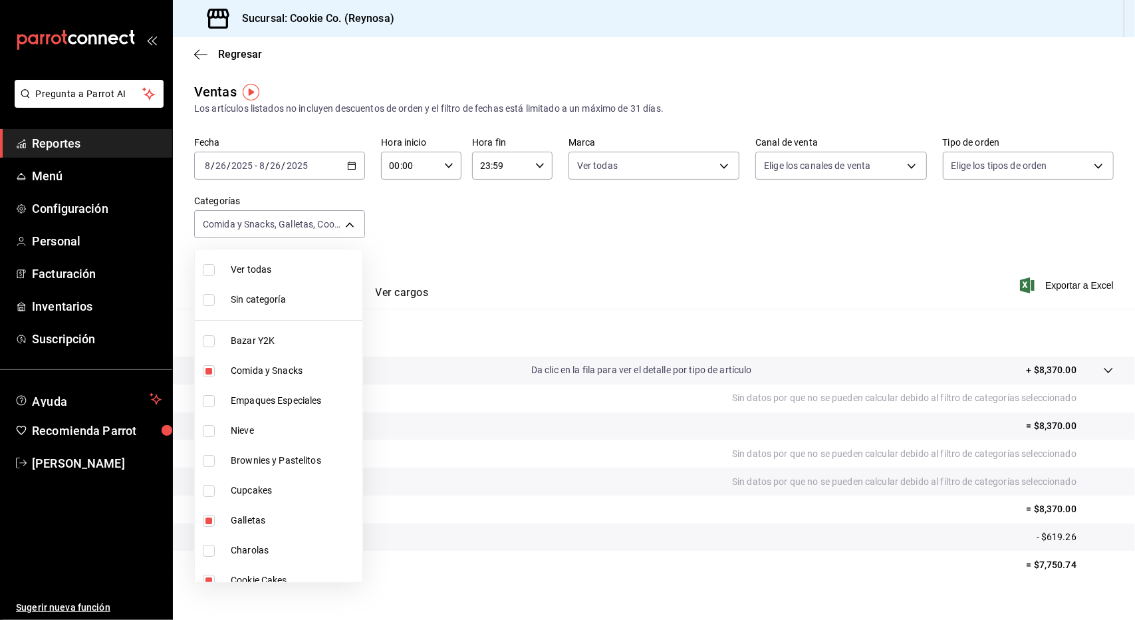
checkbox input "true"
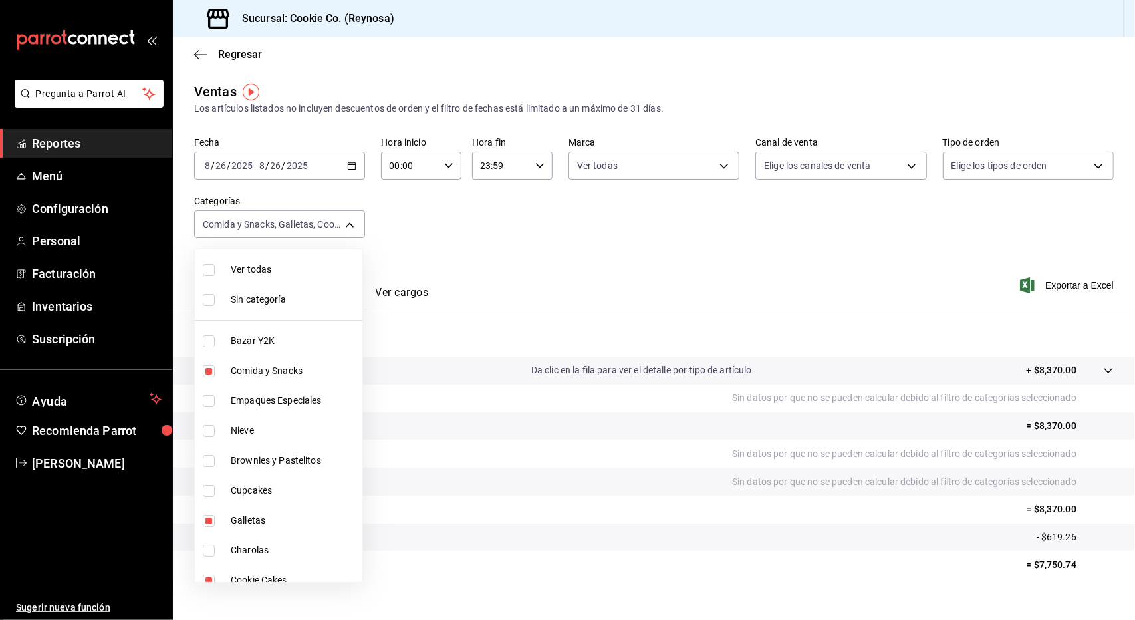
checkbox input "true"
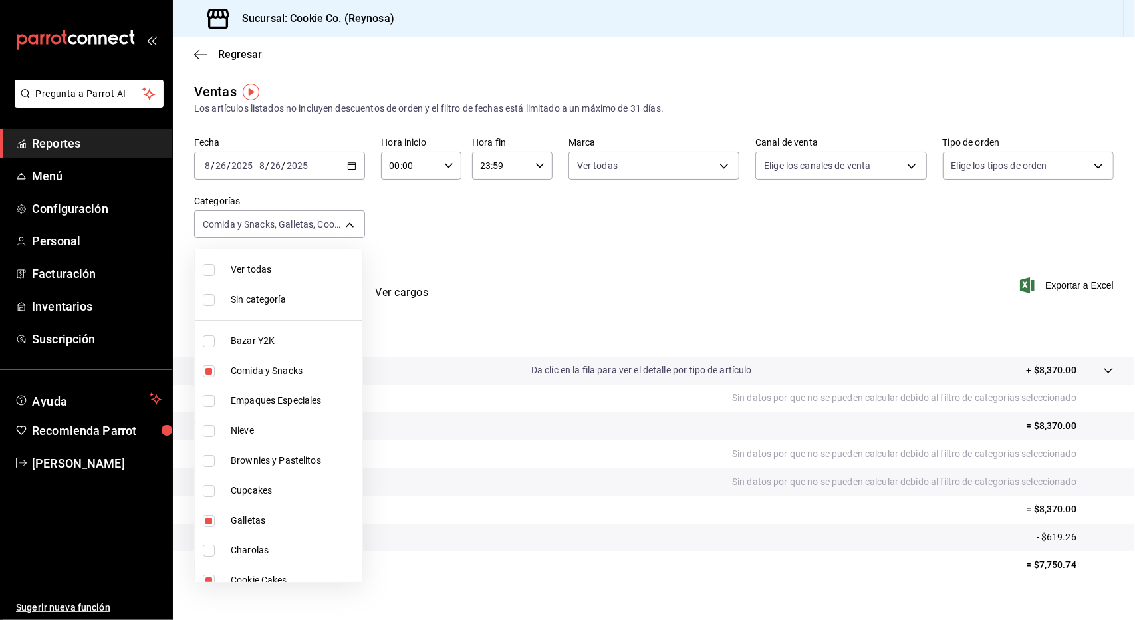
checkbox input "true"
click at [338, 174] on div at bounding box center [567, 310] width 1135 height 620
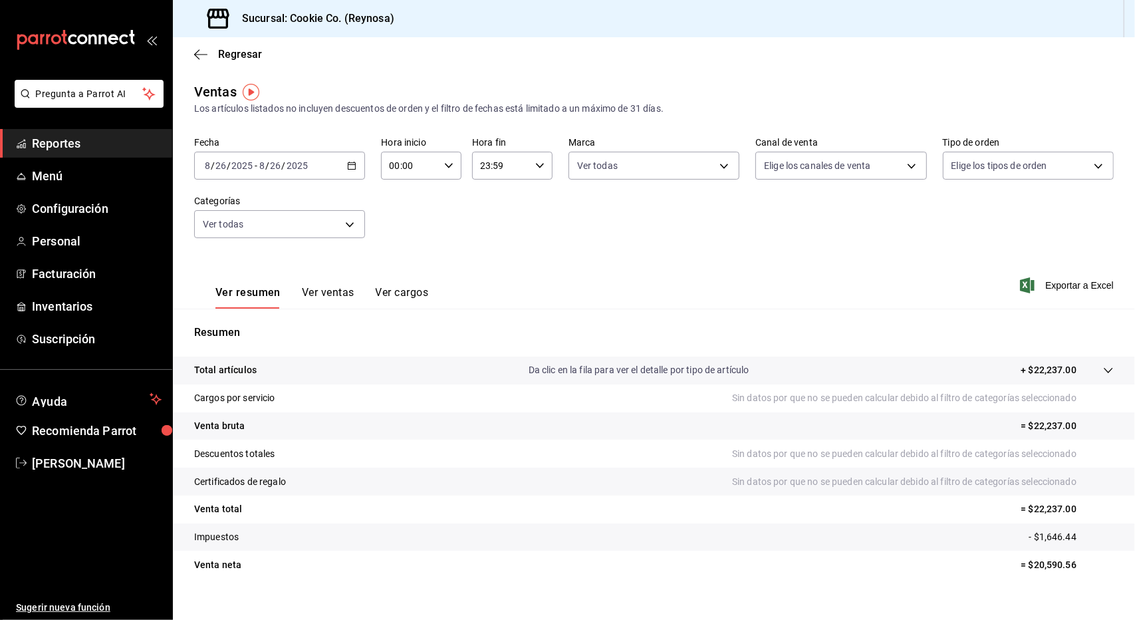
click at [356, 158] on div "[DATE] [DATE] - [DATE] [DATE]" at bounding box center [279, 166] width 171 height 28
click at [257, 323] on span "Rango de fechas" at bounding box center [256, 326] width 103 height 14
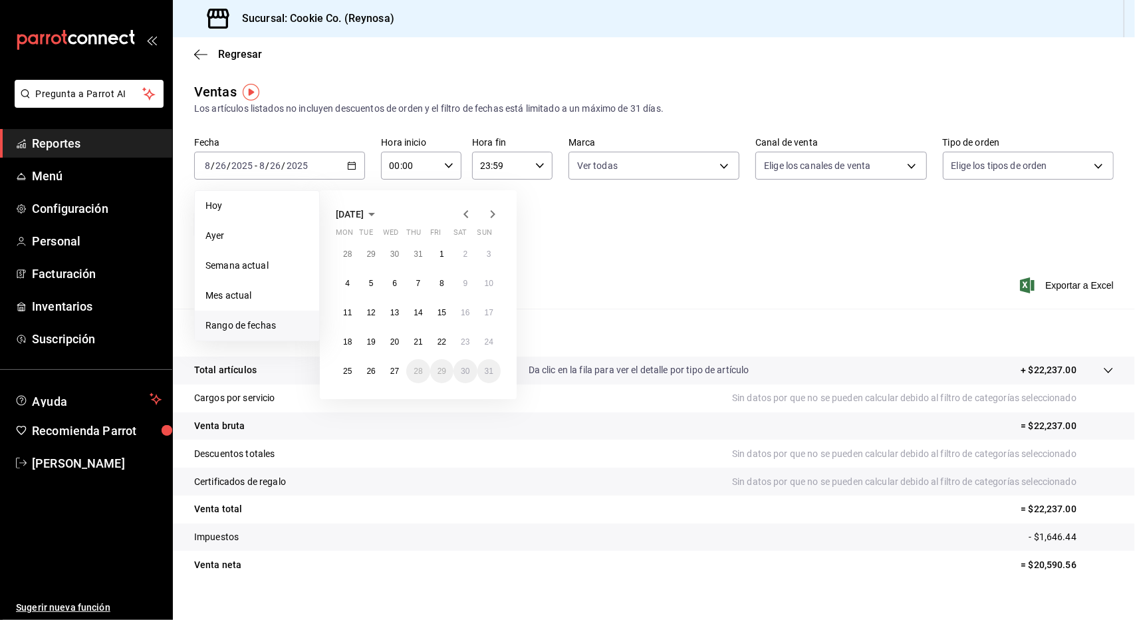
click at [471, 213] on icon "button" at bounding box center [466, 214] width 16 height 16
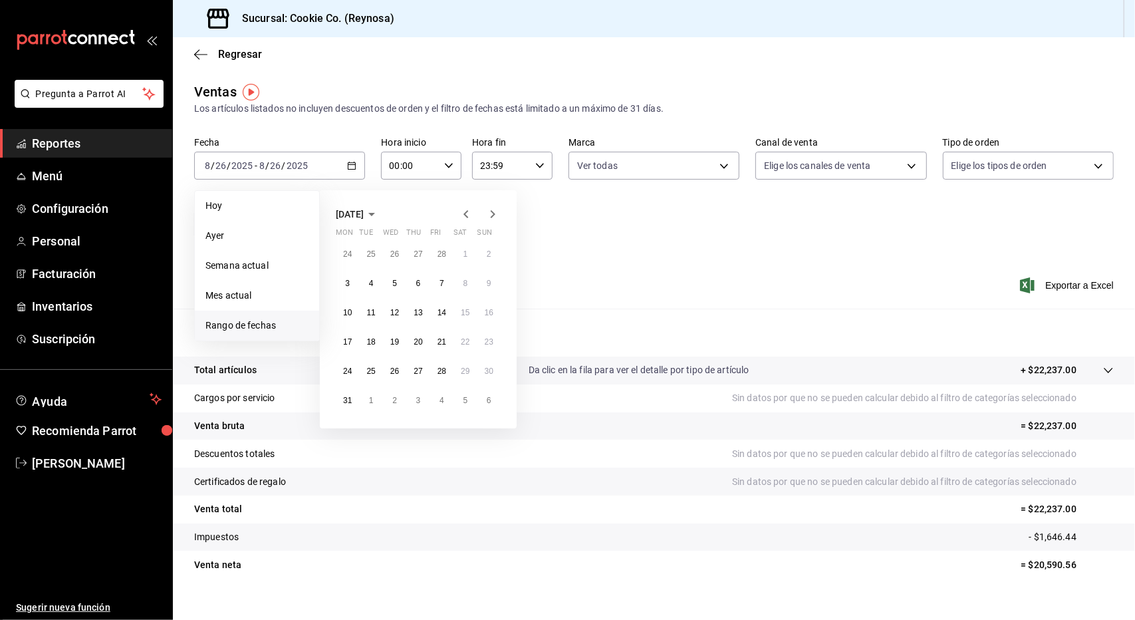
click at [471, 213] on icon "button" at bounding box center [466, 214] width 16 height 16
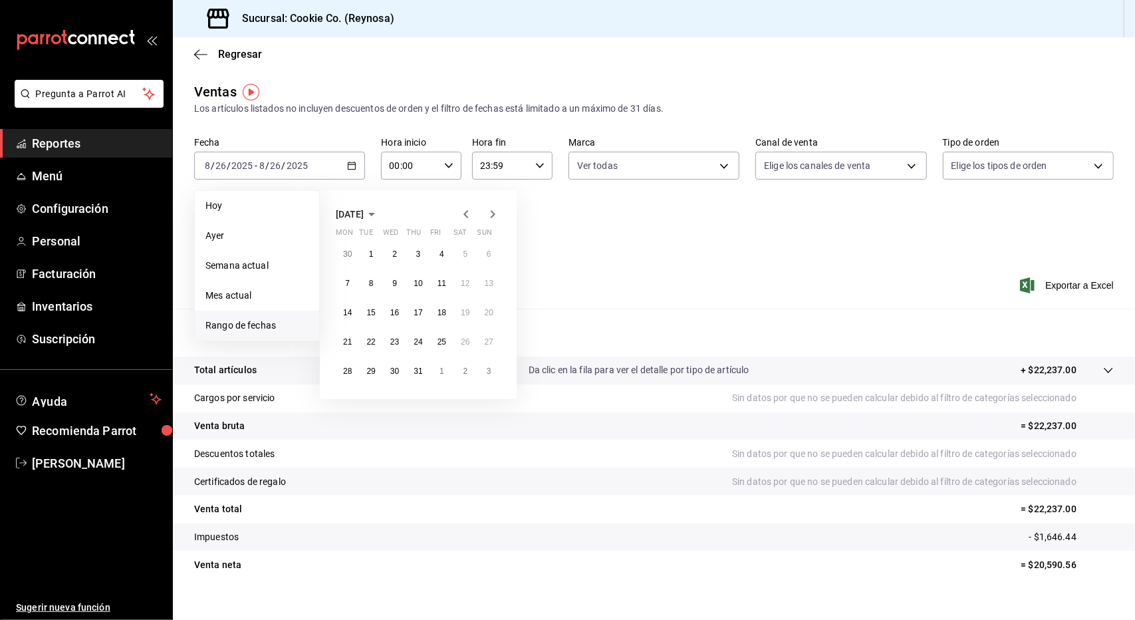
click at [471, 213] on icon "button" at bounding box center [466, 214] width 16 height 16
click at [398, 368] on abbr "28" at bounding box center [394, 370] width 9 height 9
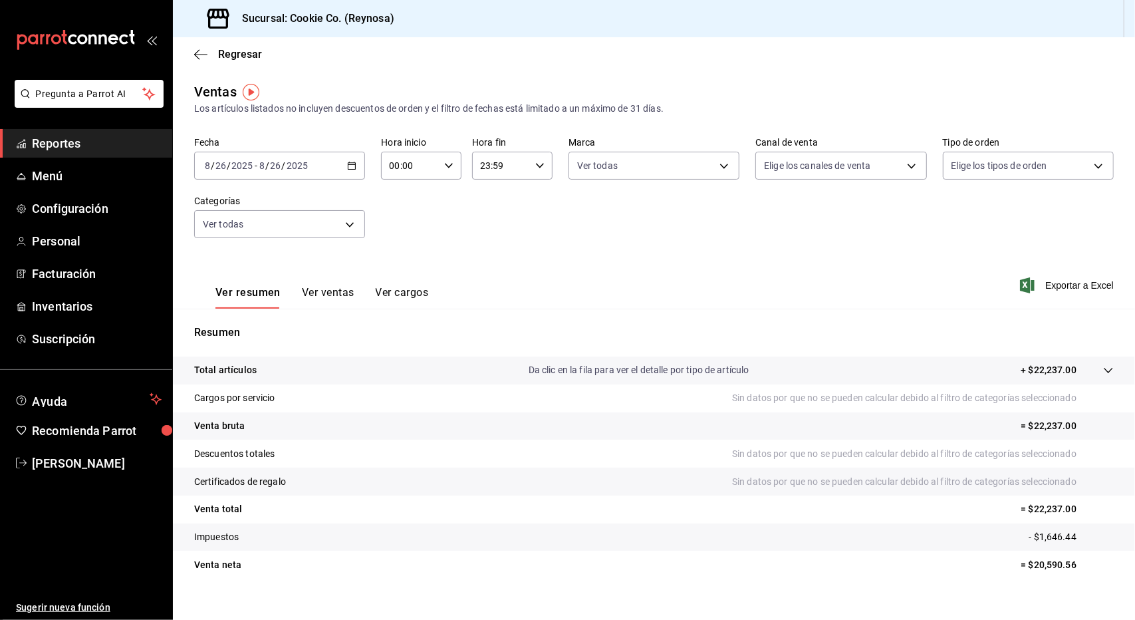
click at [577, 287] on div "Ver resumen Ver ventas Ver cargos Exportar a Excel" at bounding box center [654, 281] width 962 height 55
click at [344, 166] on div "[DATE] [DATE] - [DATE] [DATE]" at bounding box center [279, 166] width 171 height 28
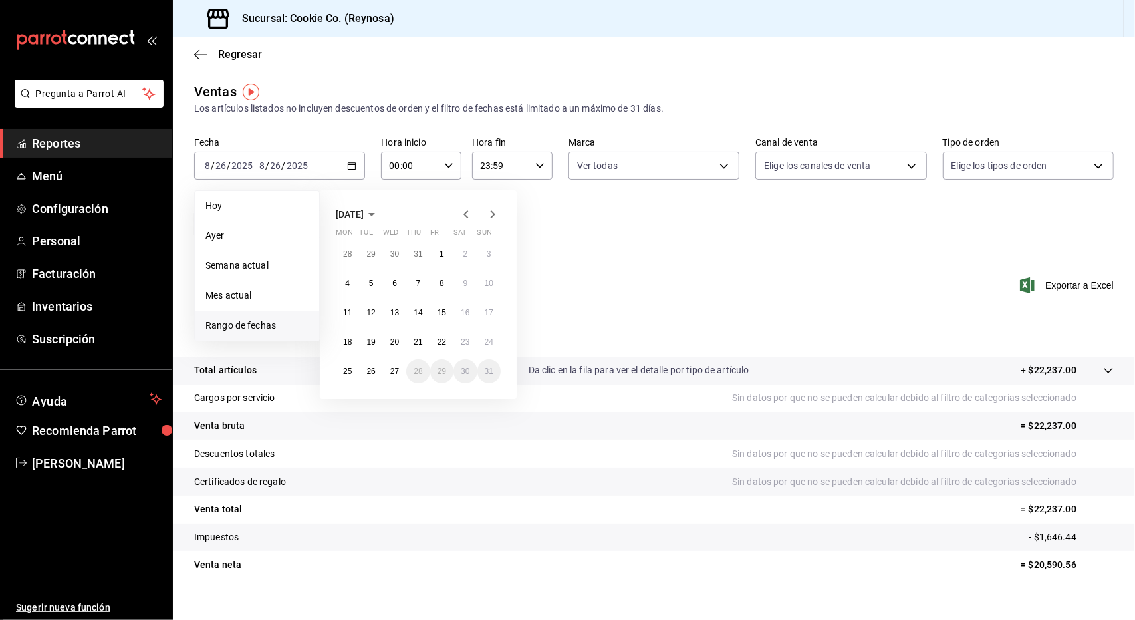
click at [473, 212] on icon "button" at bounding box center [466, 214] width 16 height 16
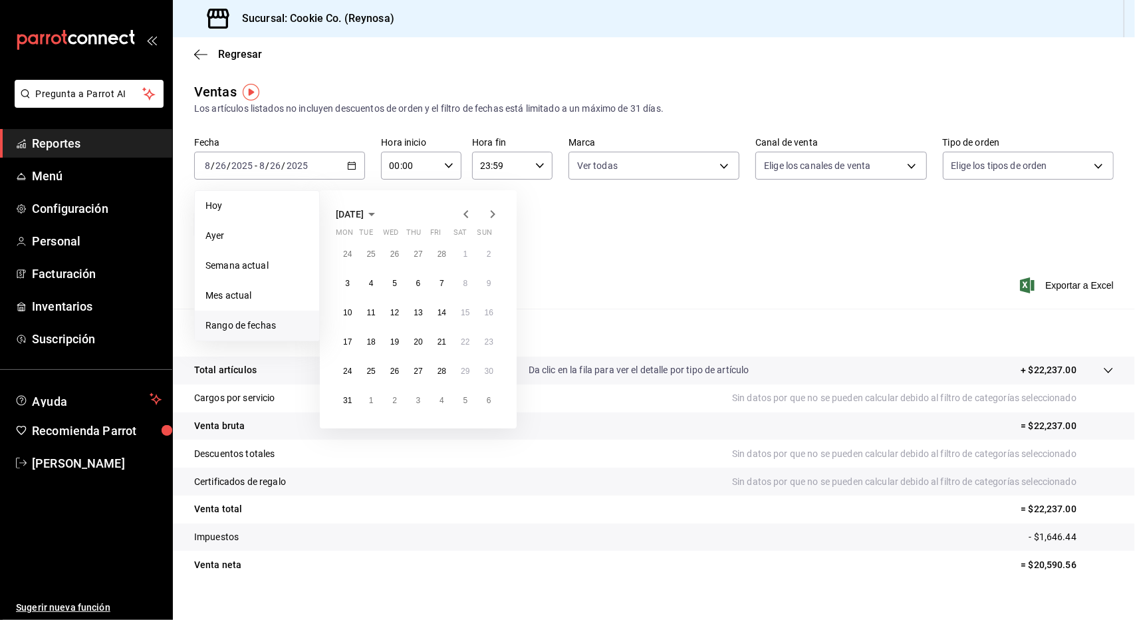
click at [473, 212] on icon "button" at bounding box center [466, 214] width 16 height 16
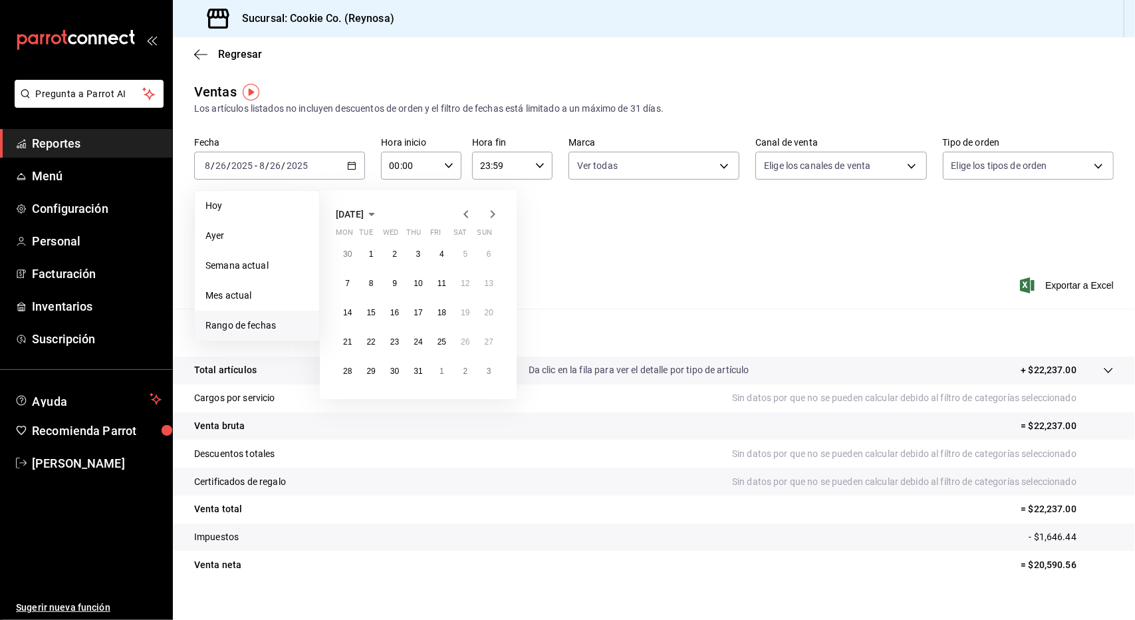
click at [473, 212] on icon "button" at bounding box center [466, 214] width 16 height 16
click at [393, 371] on abbr "28" at bounding box center [394, 370] width 9 height 9
